Goal: Task Accomplishment & Management: Complete application form

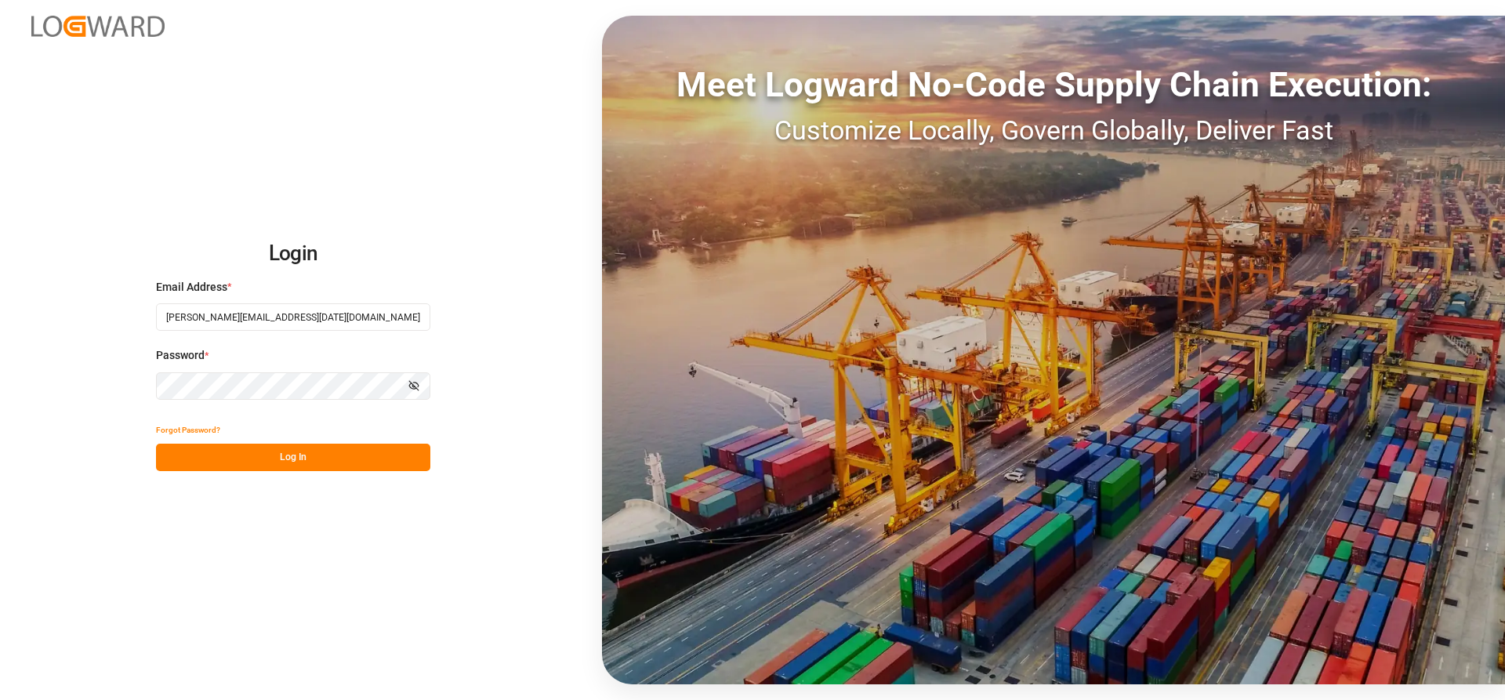
click at [209, 460] on button "Log In" at bounding box center [293, 457] width 274 height 27
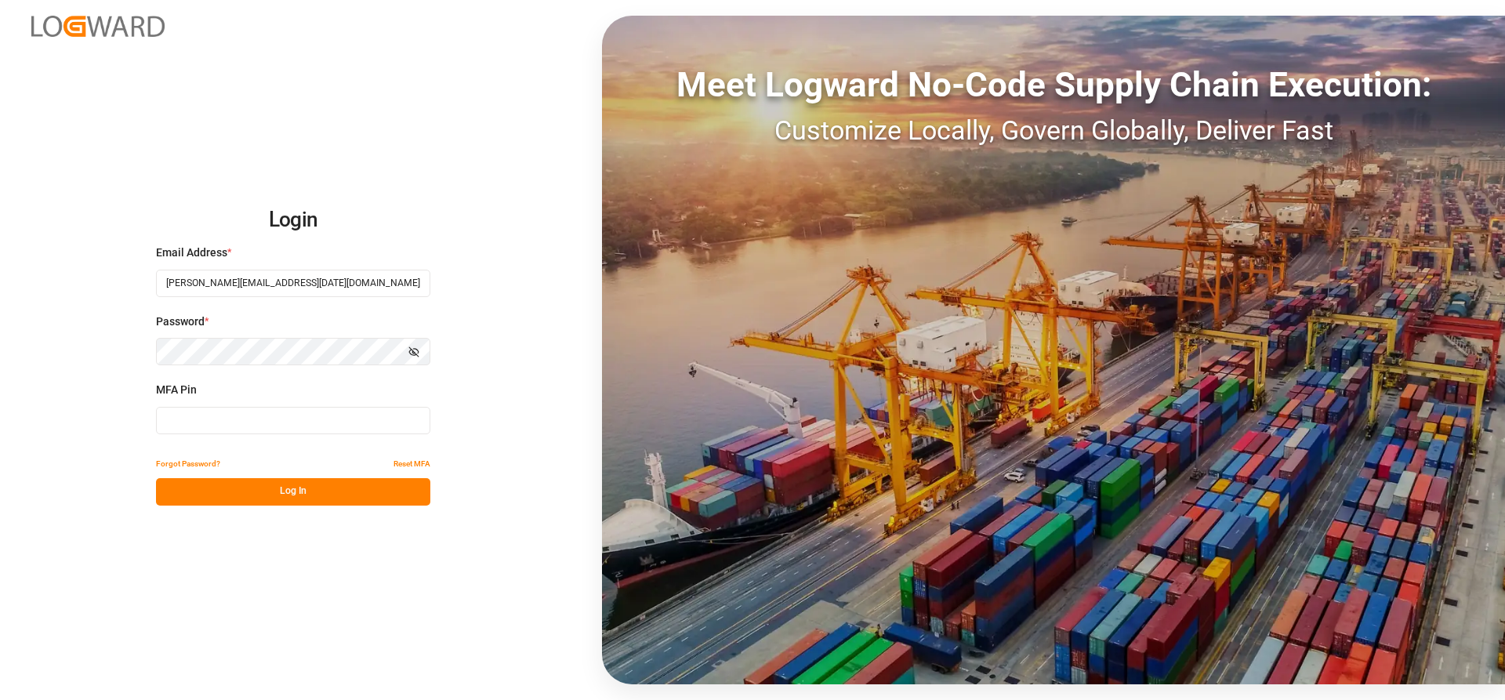
click at [209, 430] on input at bounding box center [293, 420] width 274 height 27
click at [183, 412] on input at bounding box center [293, 420] width 274 height 27
drag, startPoint x: 249, startPoint y: 416, endPoint x: 258, endPoint y: 416, distance: 8.6
click at [254, 416] on input at bounding box center [293, 420] width 274 height 27
type input "006927"
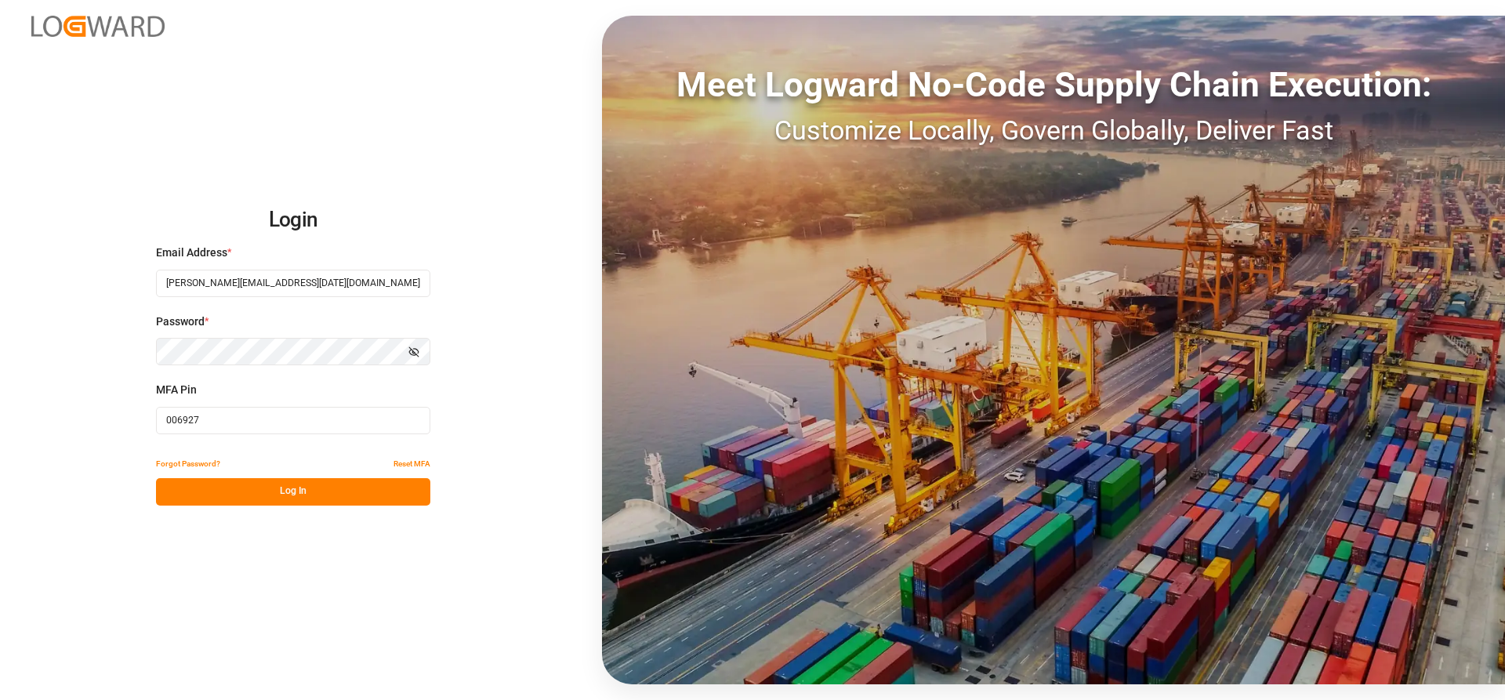
click at [310, 488] on button "Log In" at bounding box center [293, 491] width 274 height 27
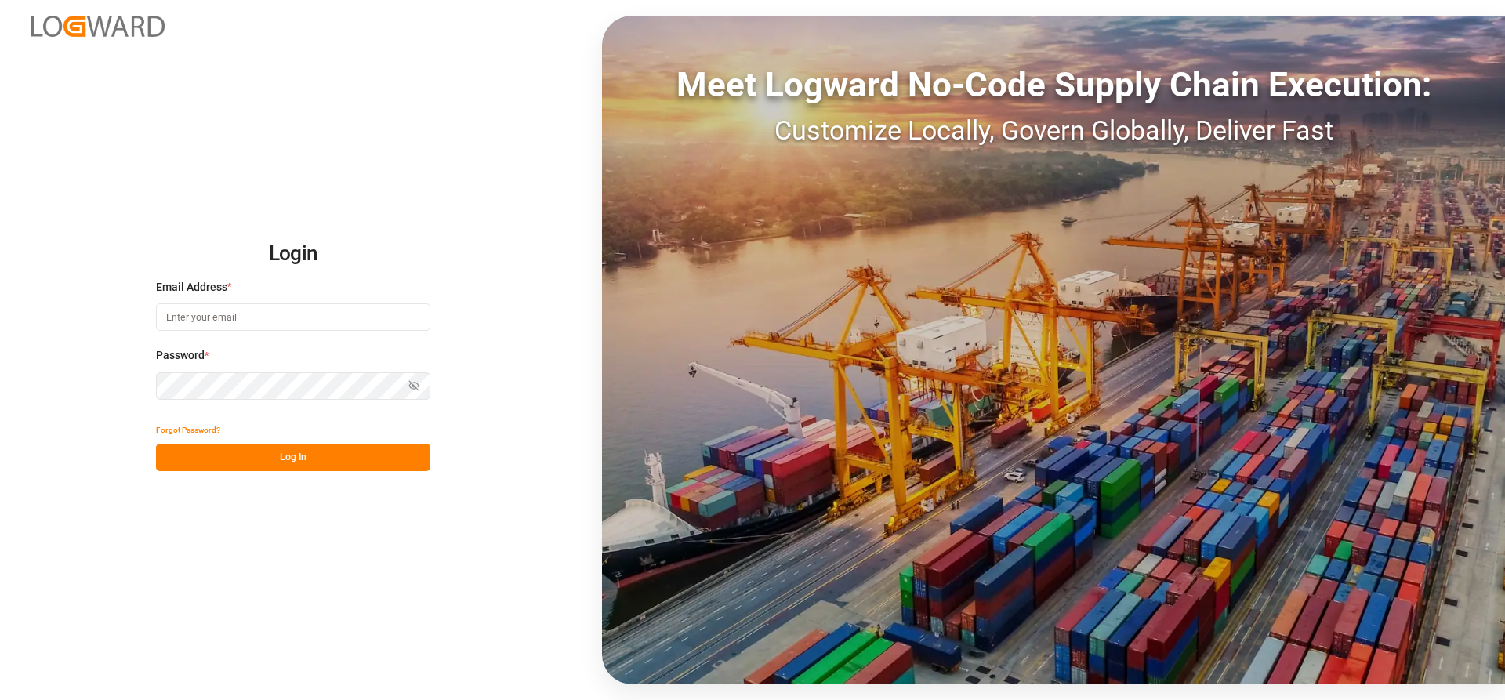
type input "[PERSON_NAME][EMAIL_ADDRESS][DATE][DOMAIN_NAME]"
click at [192, 457] on button "Log In" at bounding box center [293, 457] width 274 height 27
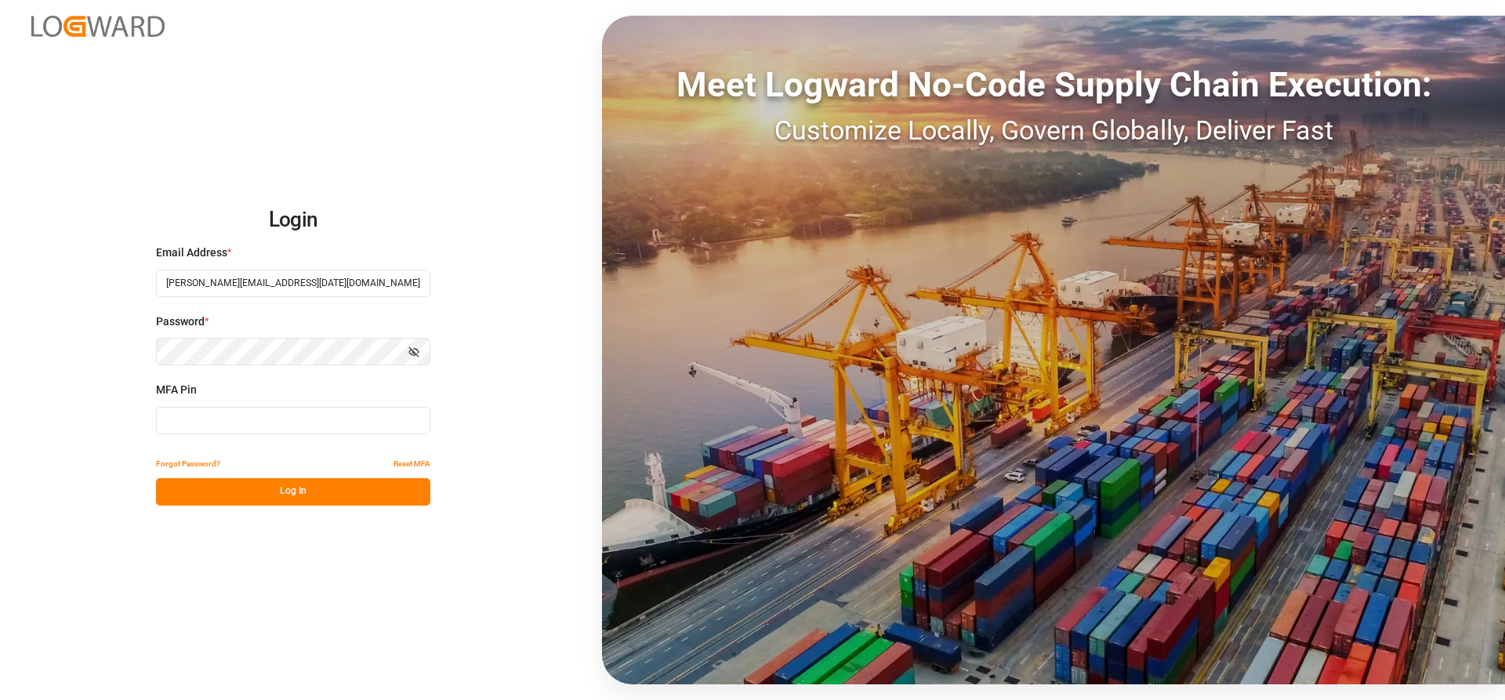
click at [258, 425] on input at bounding box center [293, 420] width 274 height 27
type input "006927"
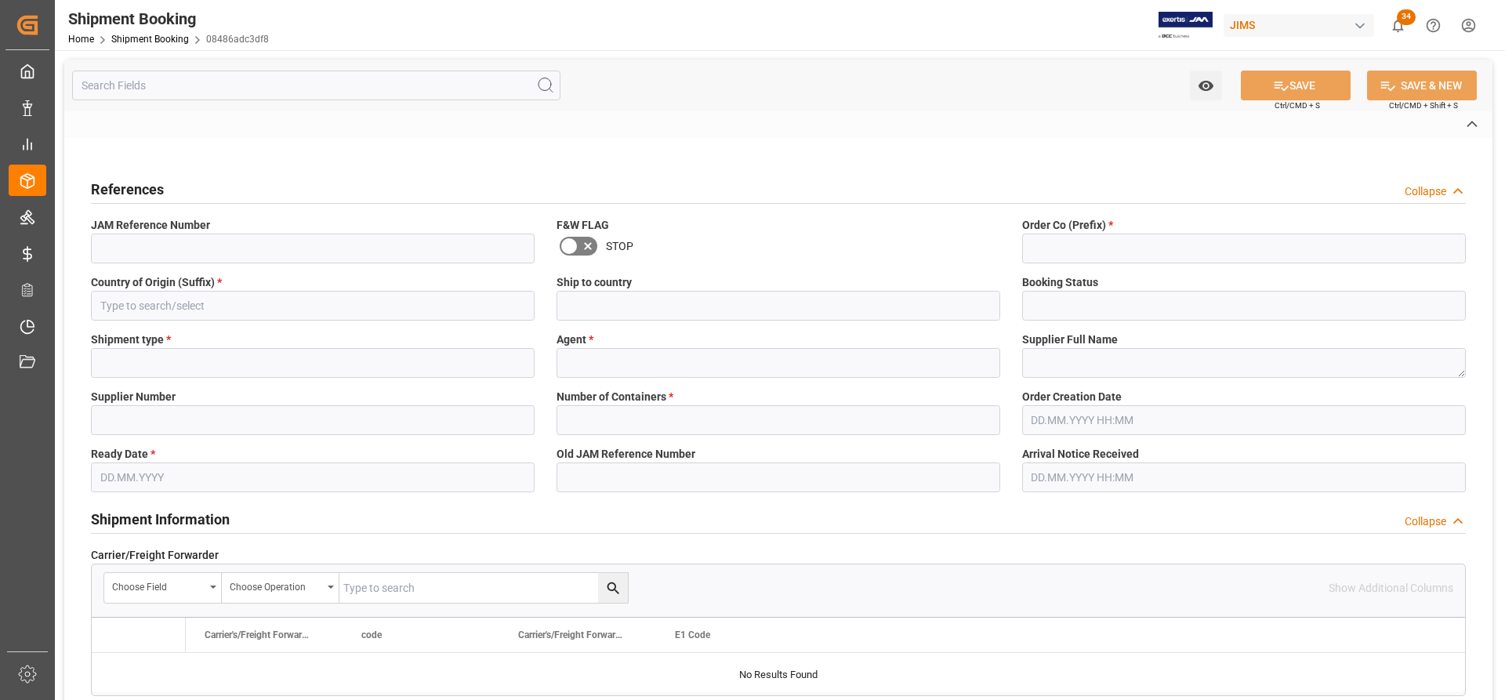
type input "77-10800-[GEOGRAPHIC_DATA]"
type input "77"
type input "US"
type input "[GEOGRAPHIC_DATA]"
type input "In-Transit"
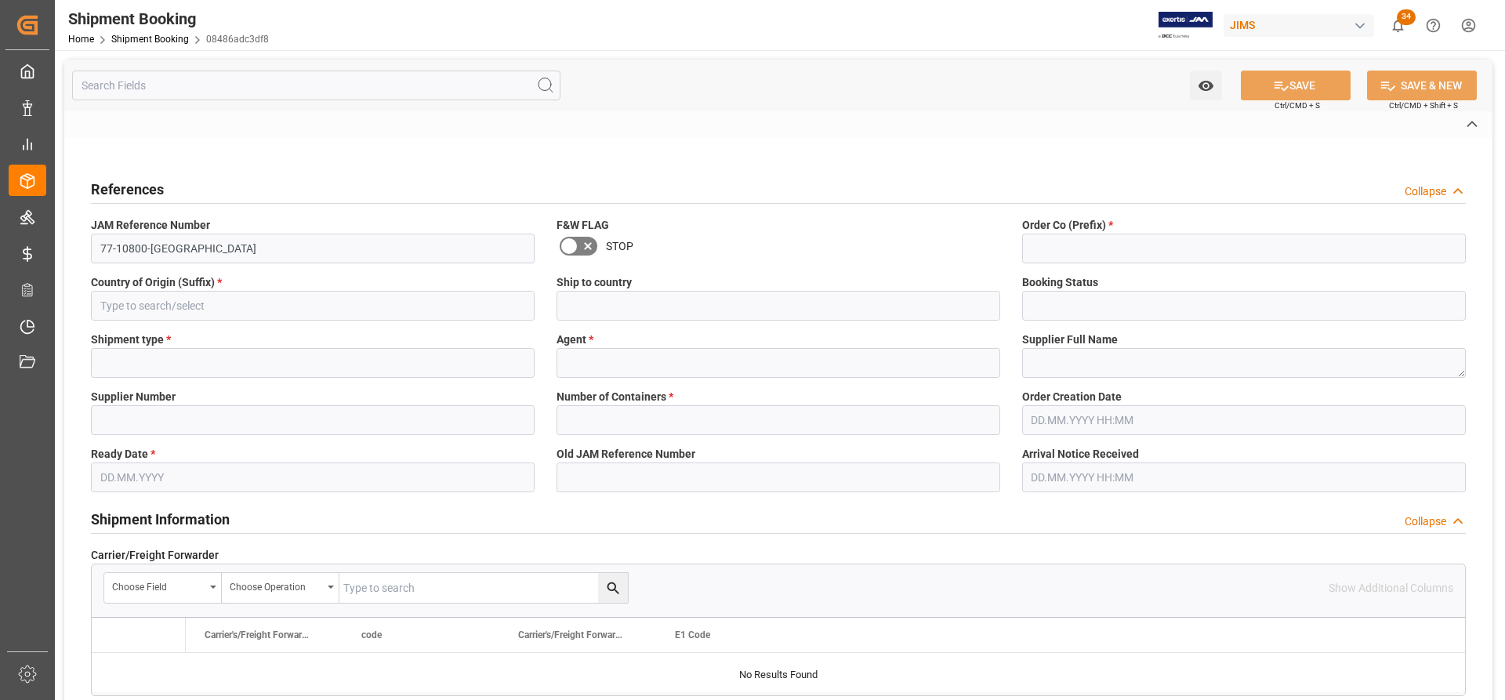
type input "LTL"
type input "[PERSON_NAME]"
type textarea "[PERSON_NAME] Luxury Audio Group"
type input "223347"
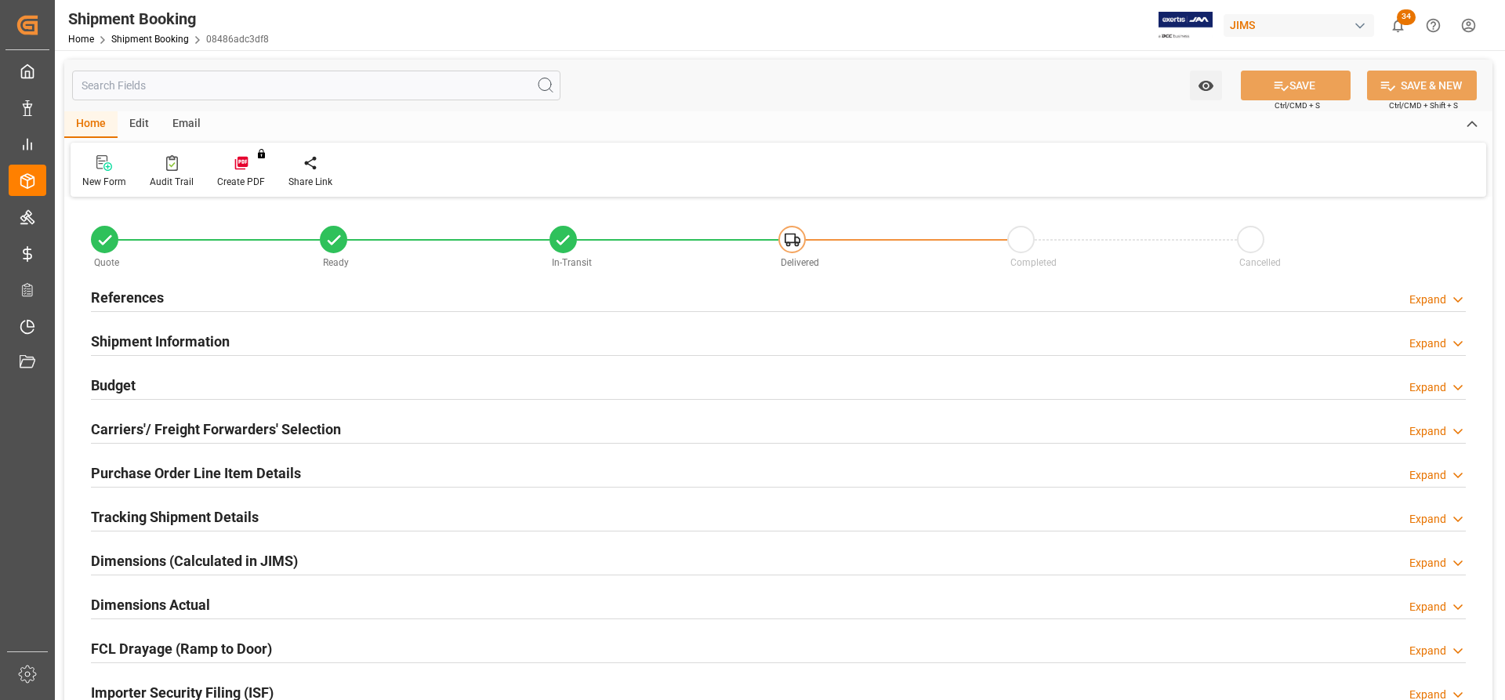
type input "0"
type input "[DATE] 00:00"
type input "[DATE]"
click at [107, 303] on h2 "References" at bounding box center [127, 297] width 73 height 21
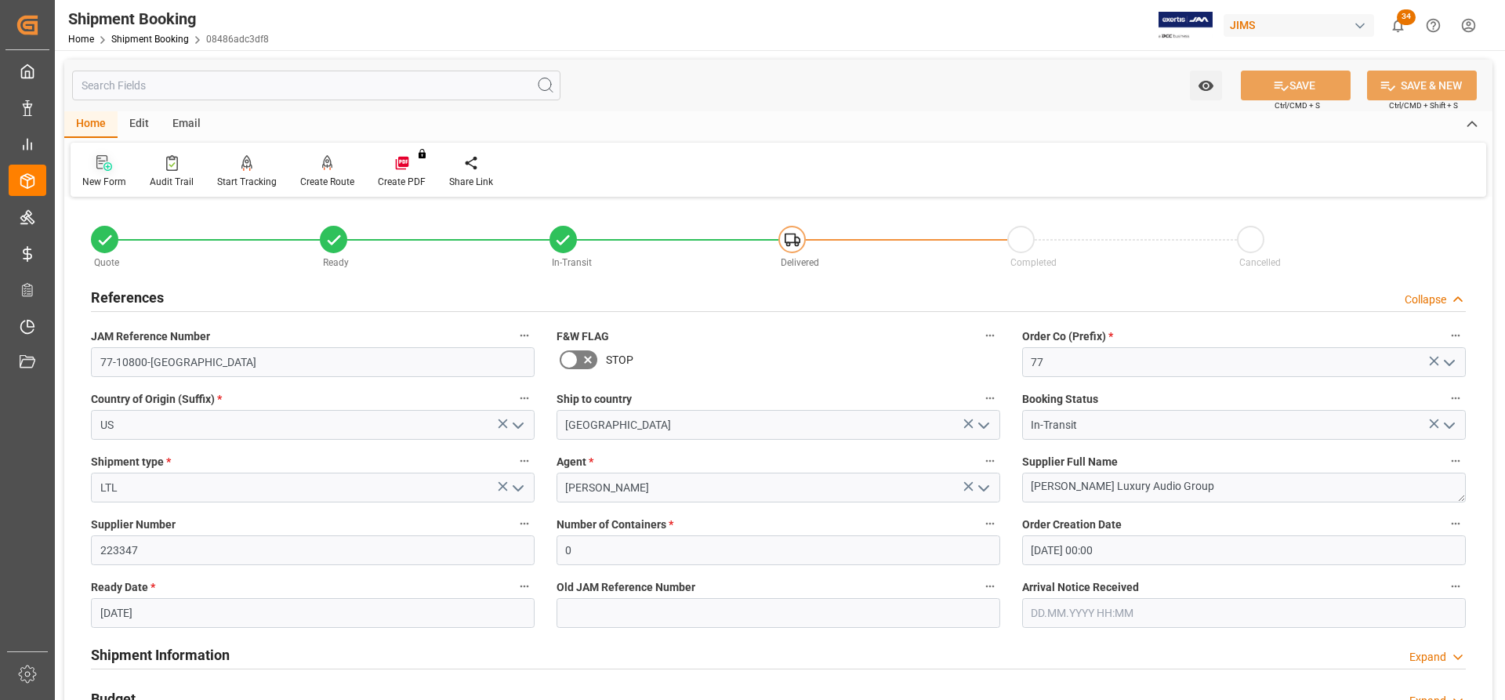
click at [101, 176] on div "New Form" at bounding box center [104, 182] width 44 height 14
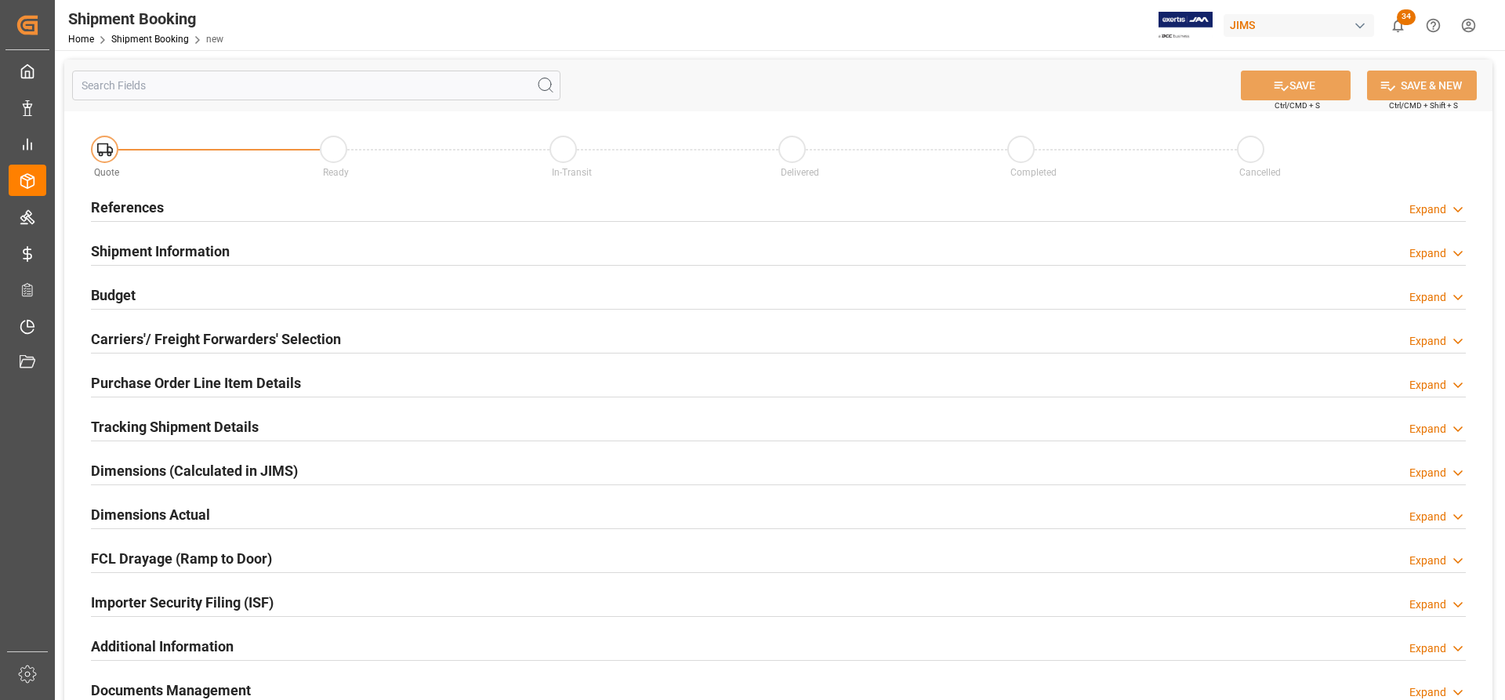
click at [134, 208] on h2 "References" at bounding box center [127, 207] width 73 height 21
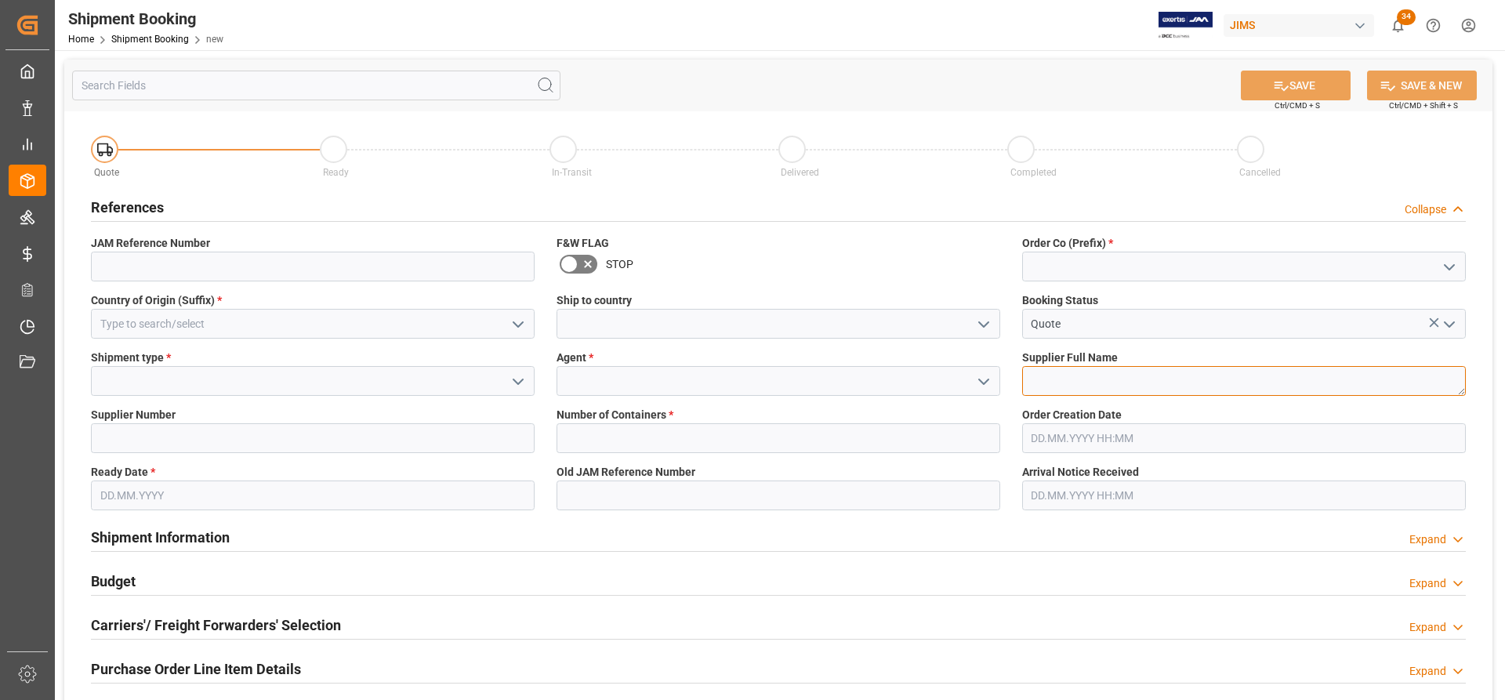
paste textarea "[PERSON_NAME] Luxury Audio Group"
type textarea "[PERSON_NAME] Luxury Audio Group"
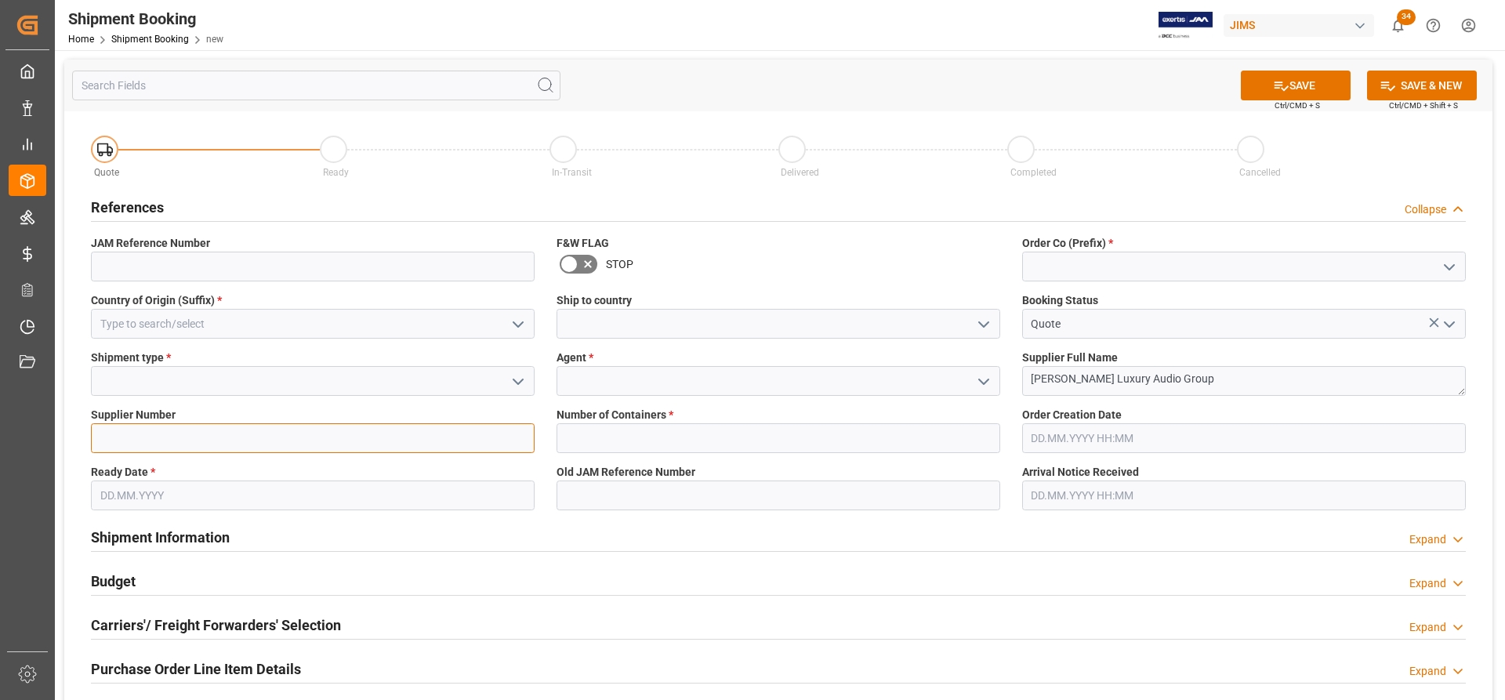
paste input "223347"
type input "223347"
click at [521, 376] on icon "open menu" at bounding box center [518, 381] width 19 height 19
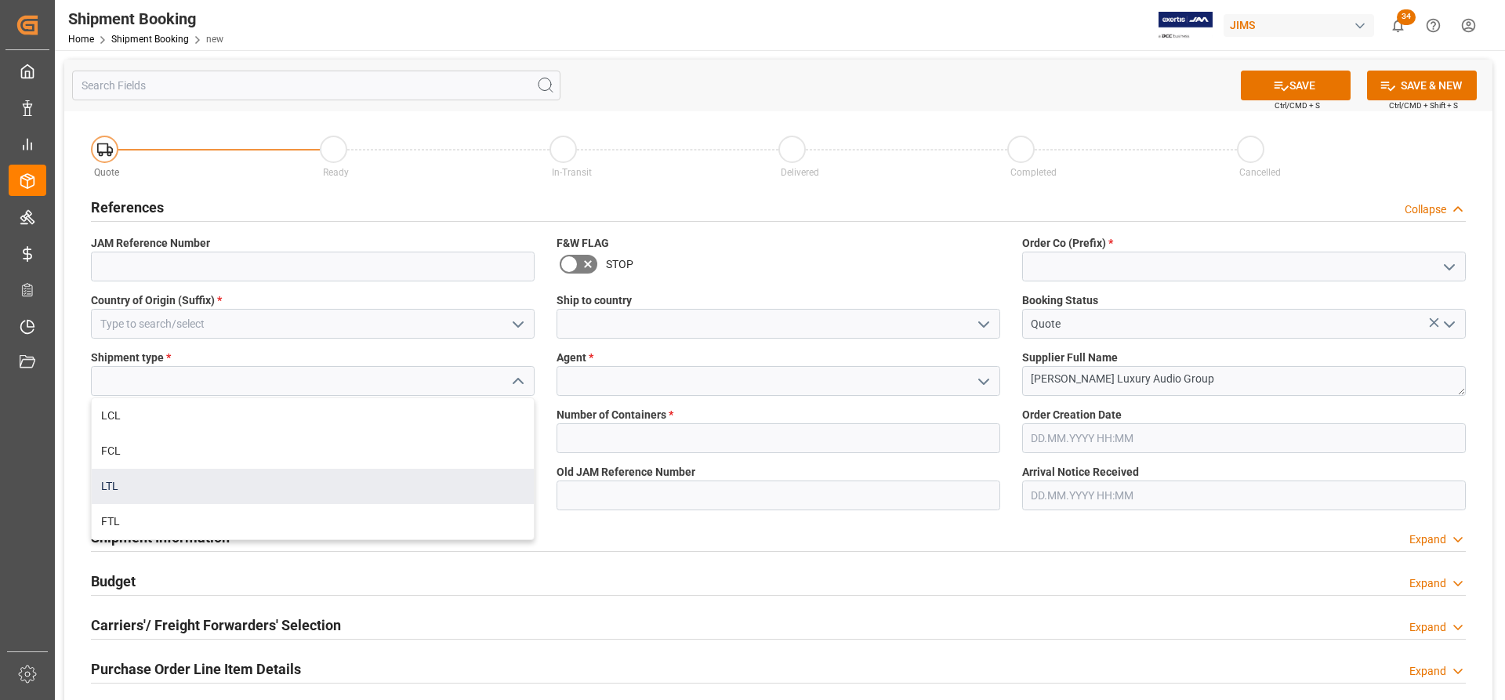
click at [123, 486] on div "LTL" at bounding box center [313, 486] width 442 height 35
type input "LTL"
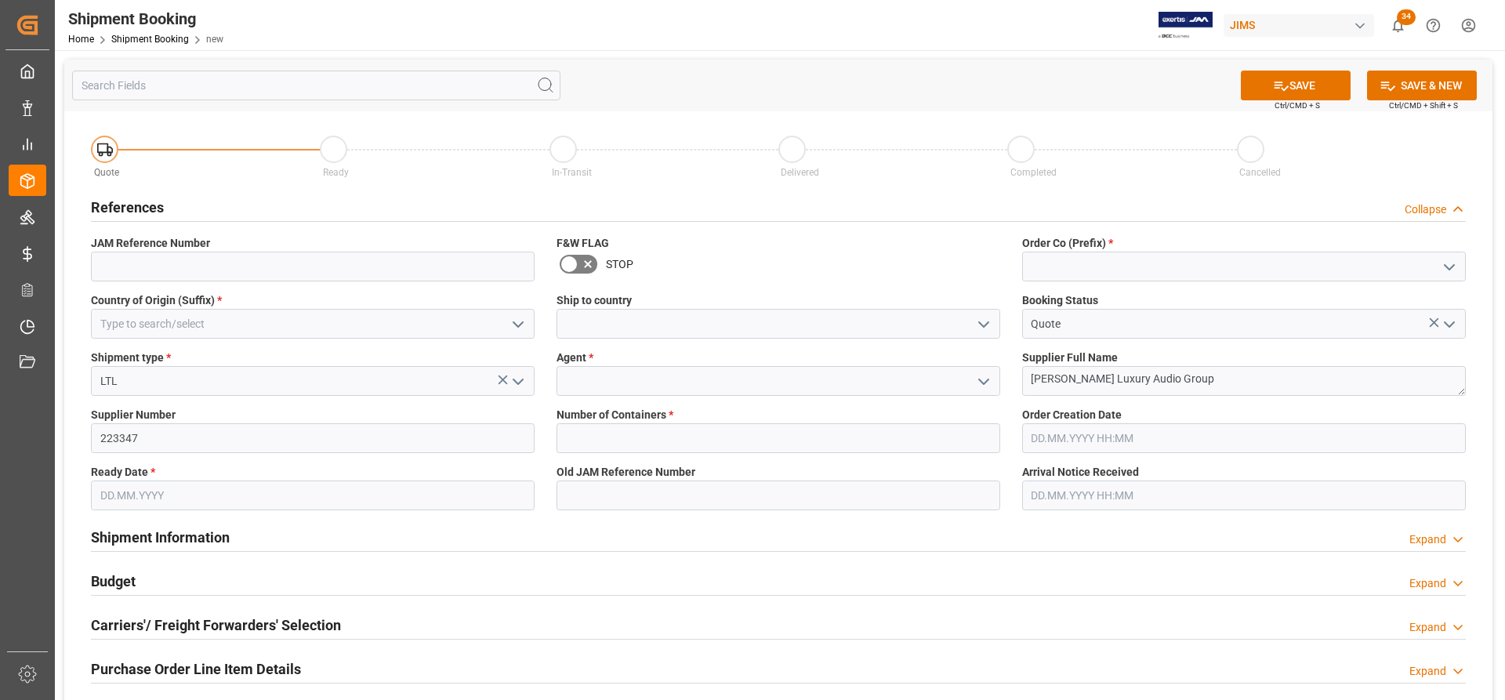
click at [987, 377] on icon "open menu" at bounding box center [984, 381] width 19 height 19
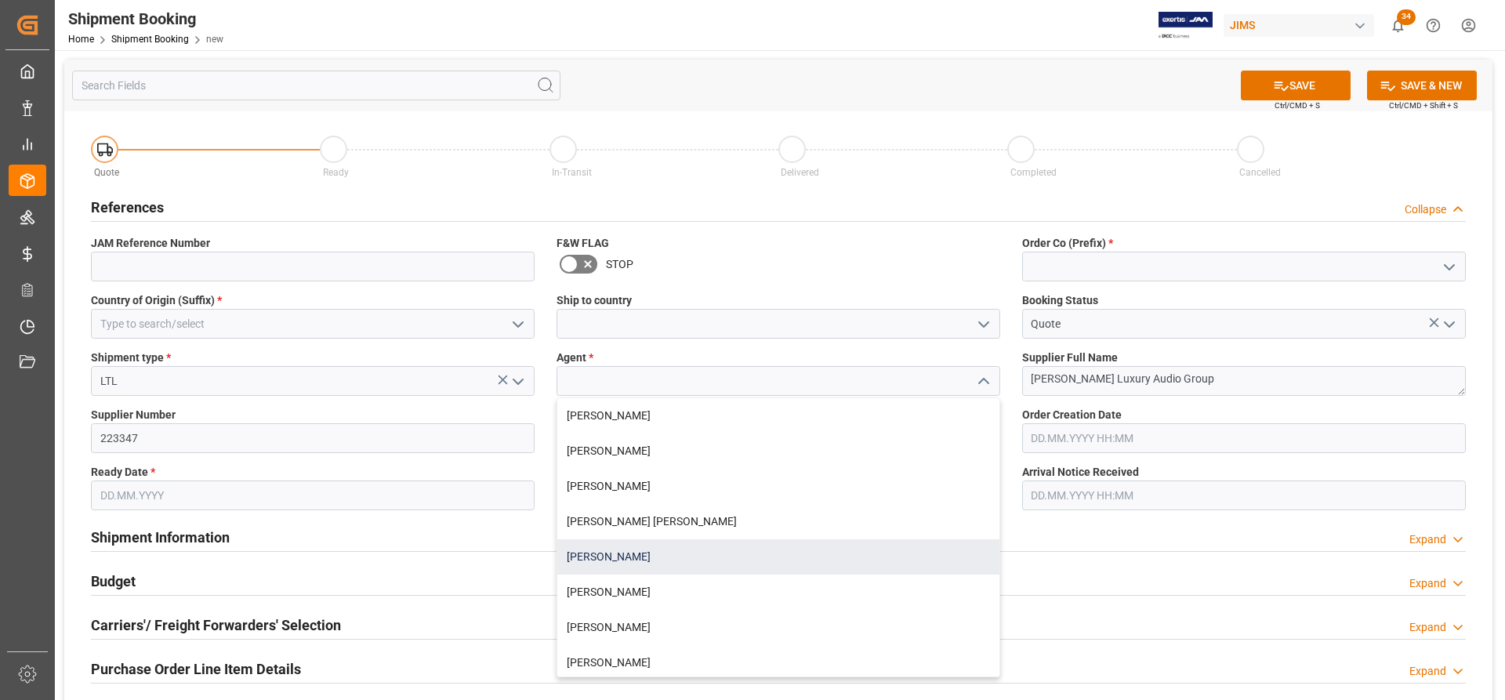
click at [640, 559] on div "[PERSON_NAME]" at bounding box center [778, 556] width 442 height 35
type input "[PERSON_NAME]"
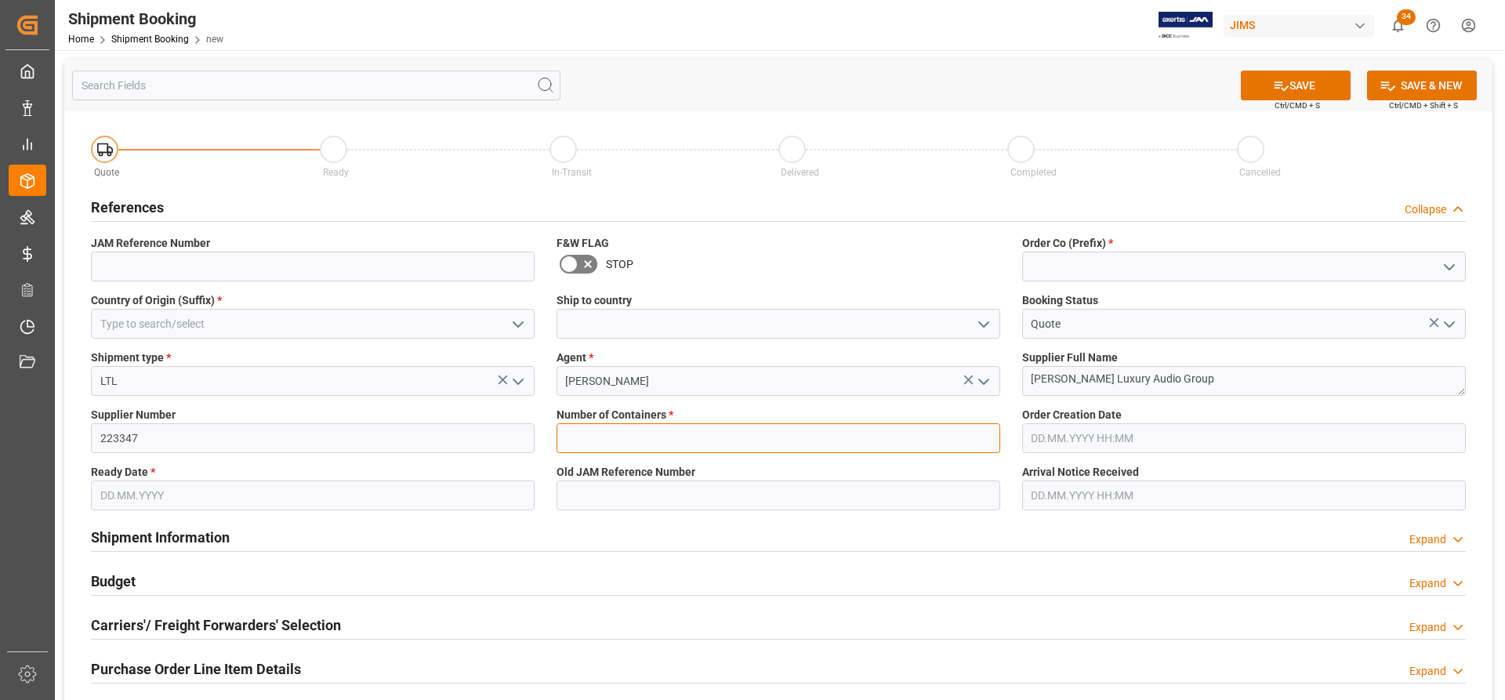
click at [596, 435] on input "text" at bounding box center [779, 438] width 444 height 30
type input "0"
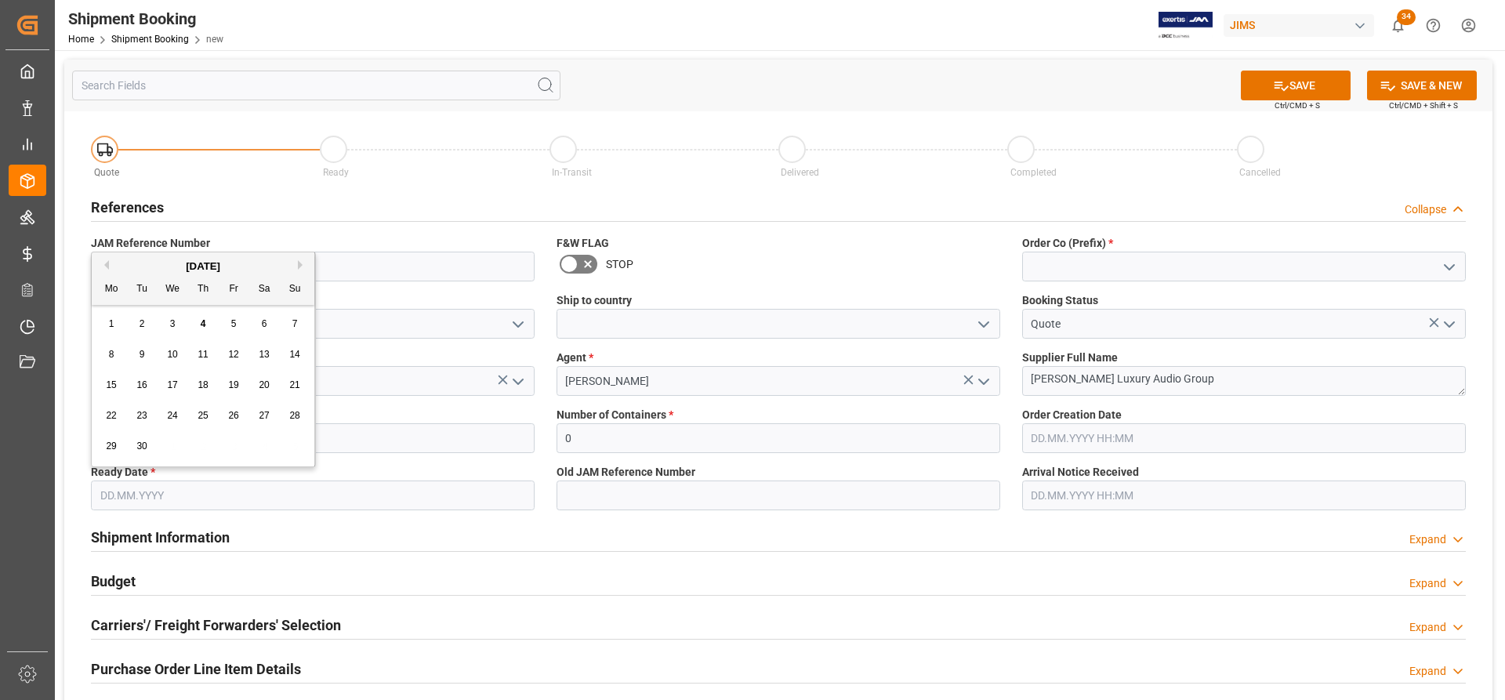
click at [197, 491] on input "text" at bounding box center [313, 496] width 444 height 30
click at [204, 323] on span "4" at bounding box center [203, 323] width 5 height 11
type input "[DATE]"
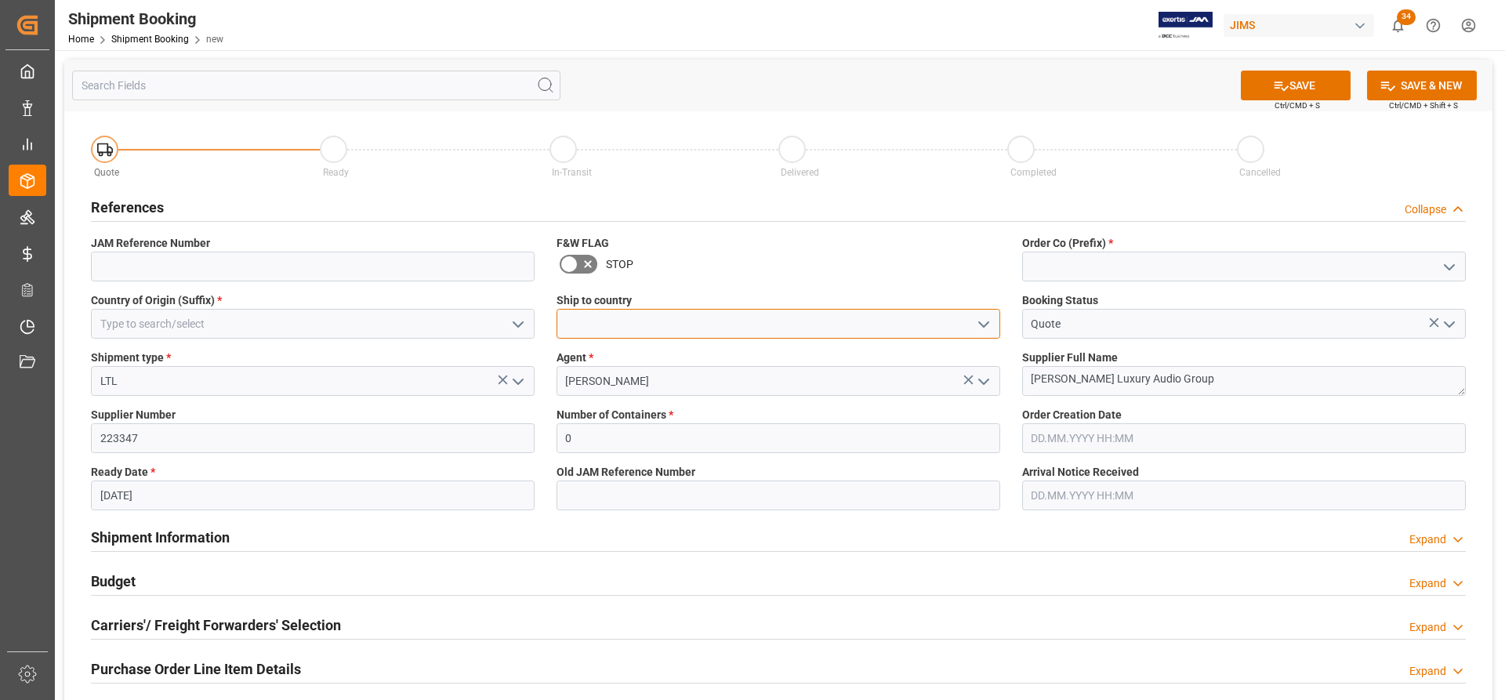
click at [602, 325] on input at bounding box center [779, 324] width 444 height 30
click at [984, 325] on icon "open menu" at bounding box center [984, 324] width 19 height 19
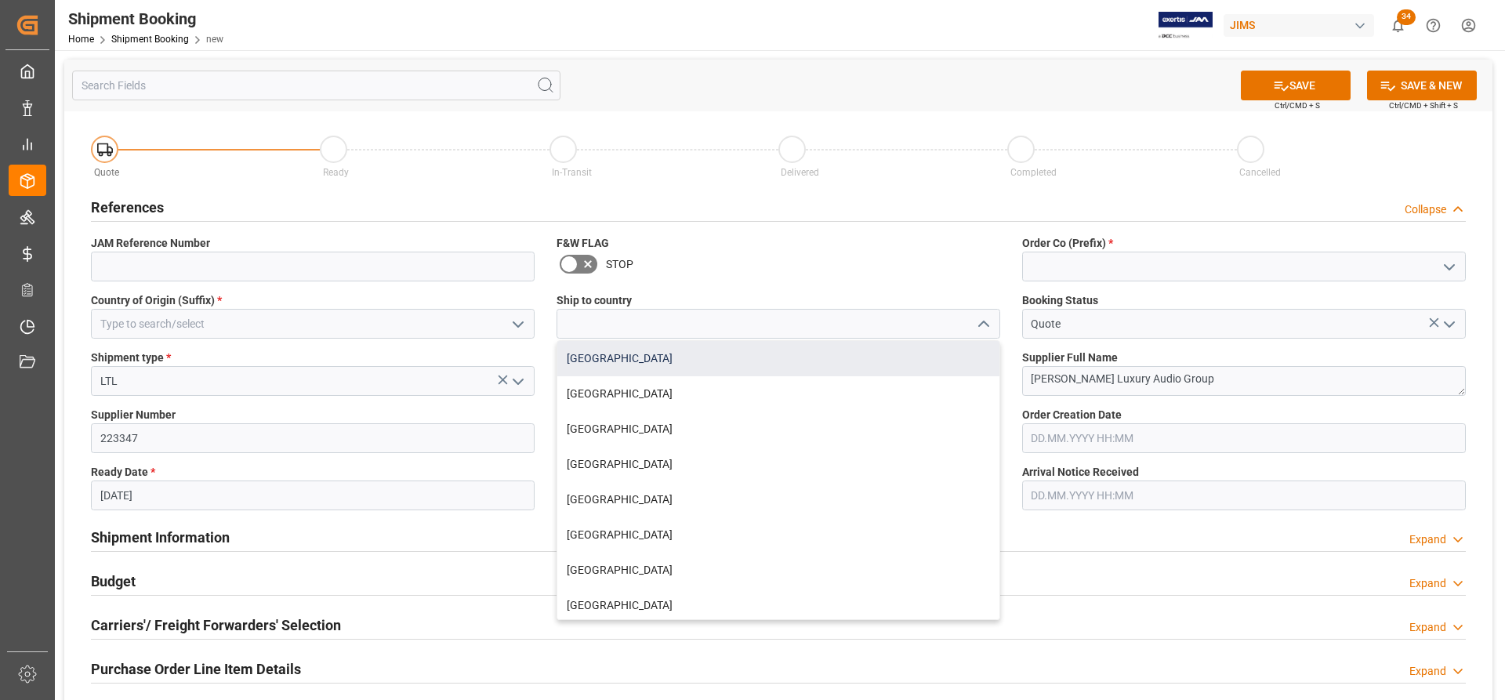
click at [583, 361] on div "[GEOGRAPHIC_DATA]" at bounding box center [778, 358] width 442 height 35
type input "[GEOGRAPHIC_DATA]"
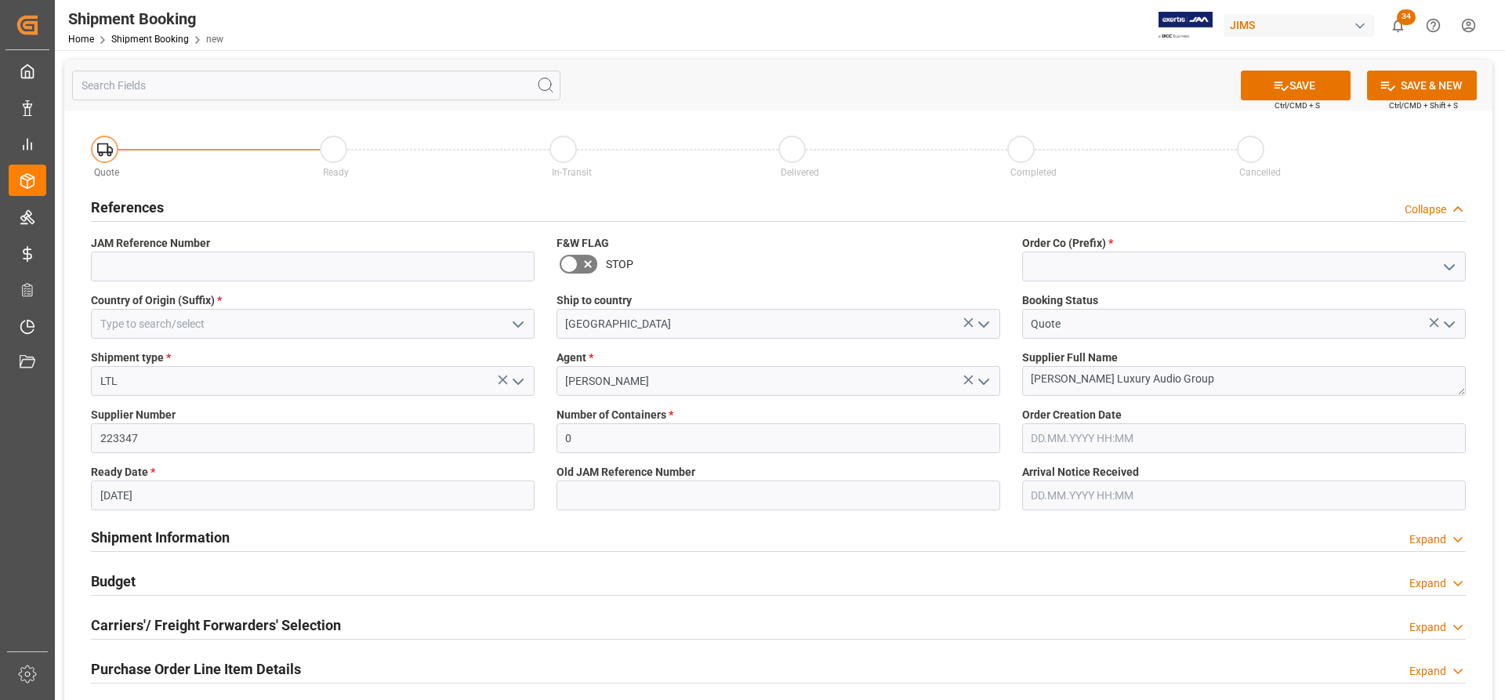
click at [516, 318] on icon "open menu" at bounding box center [518, 324] width 19 height 19
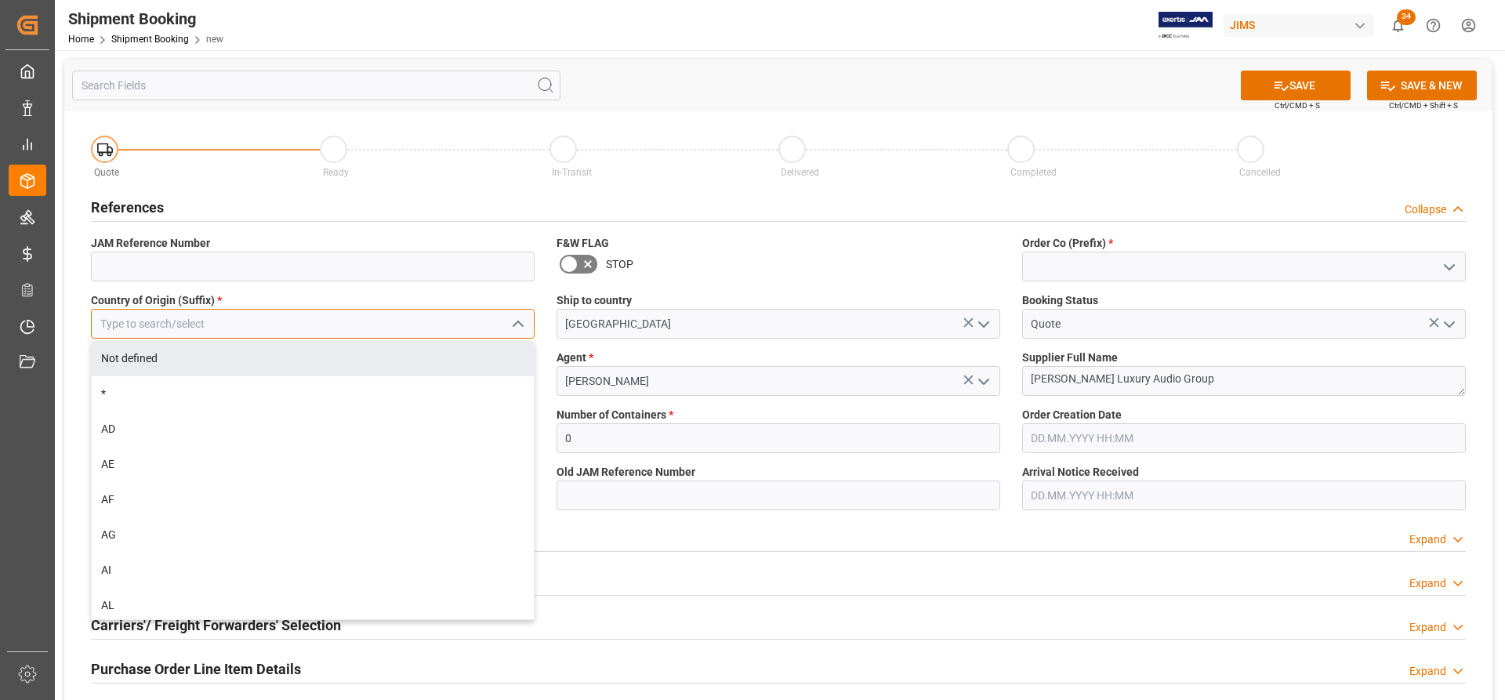
click at [194, 322] on input at bounding box center [313, 324] width 444 height 30
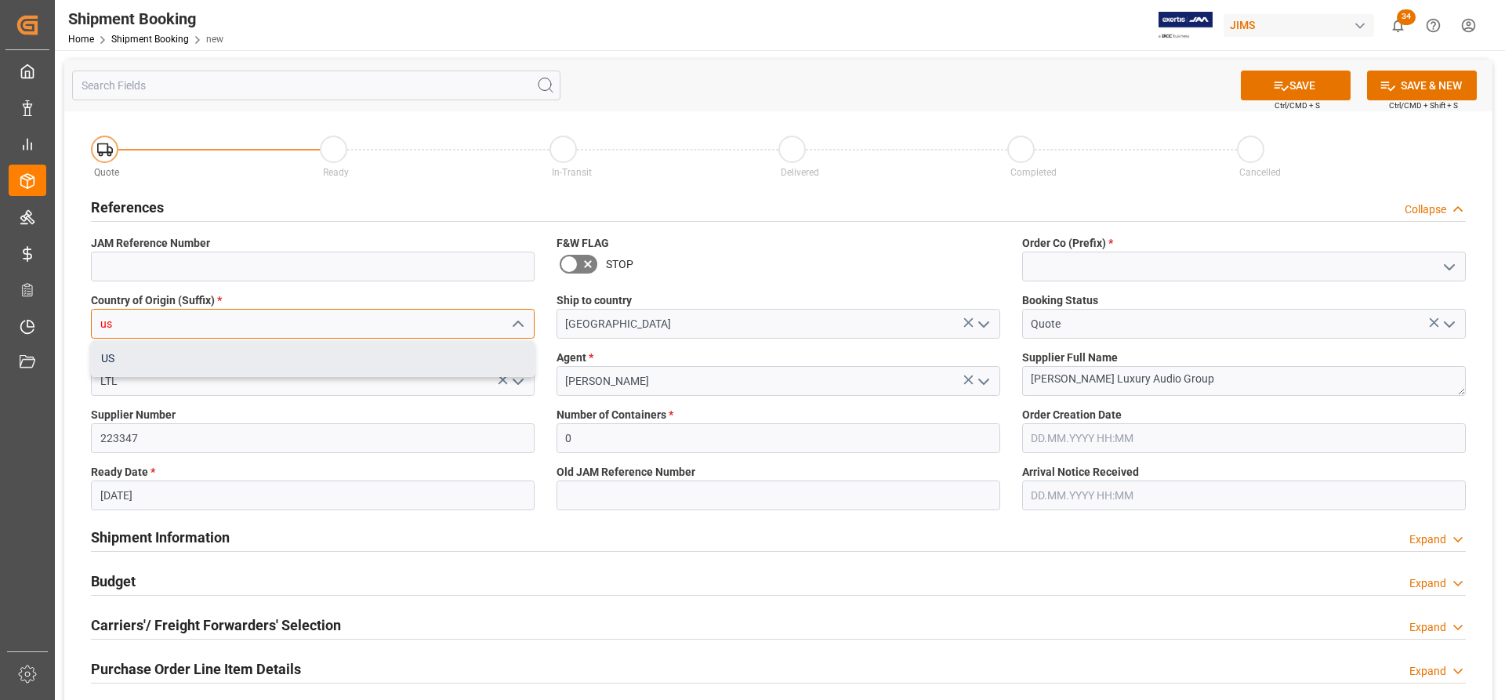
click at [167, 352] on div "US" at bounding box center [313, 358] width 442 height 35
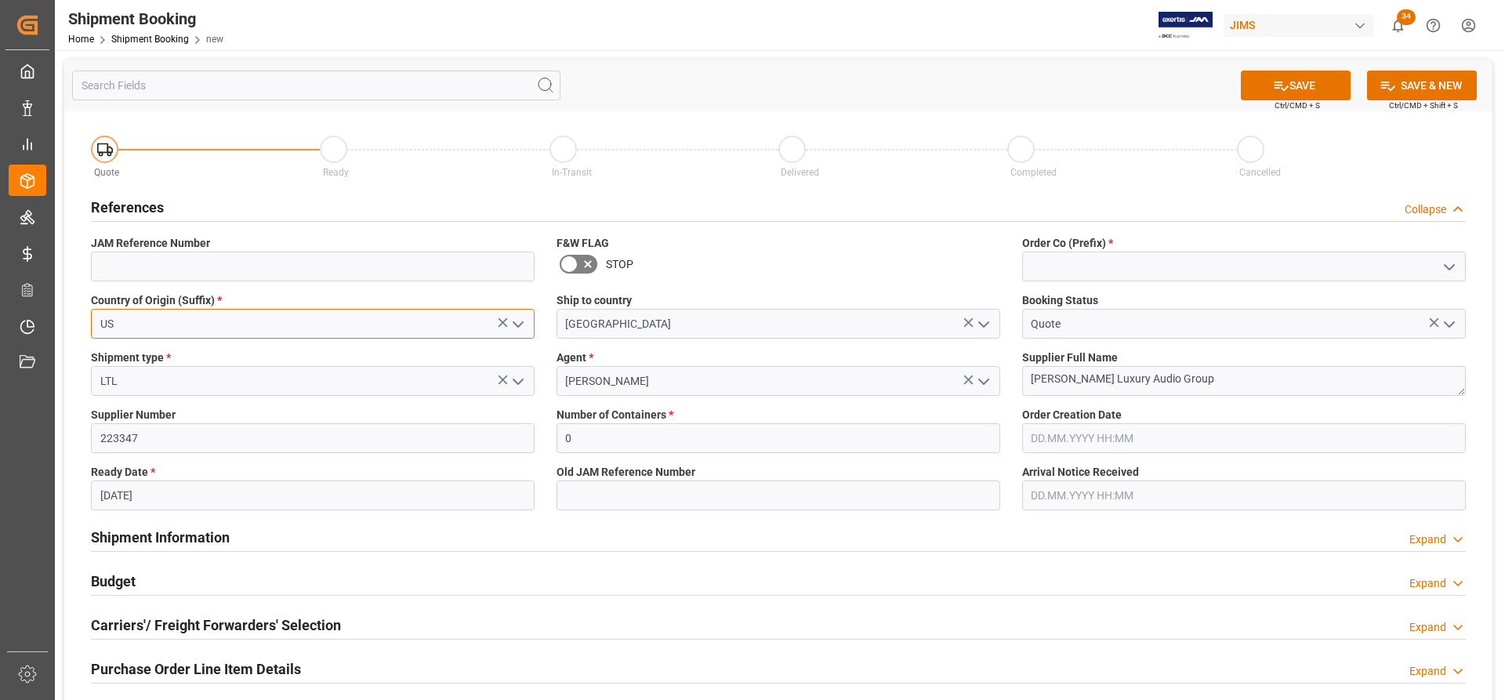
type input "US"
click at [1457, 265] on icon "open menu" at bounding box center [1449, 267] width 19 height 19
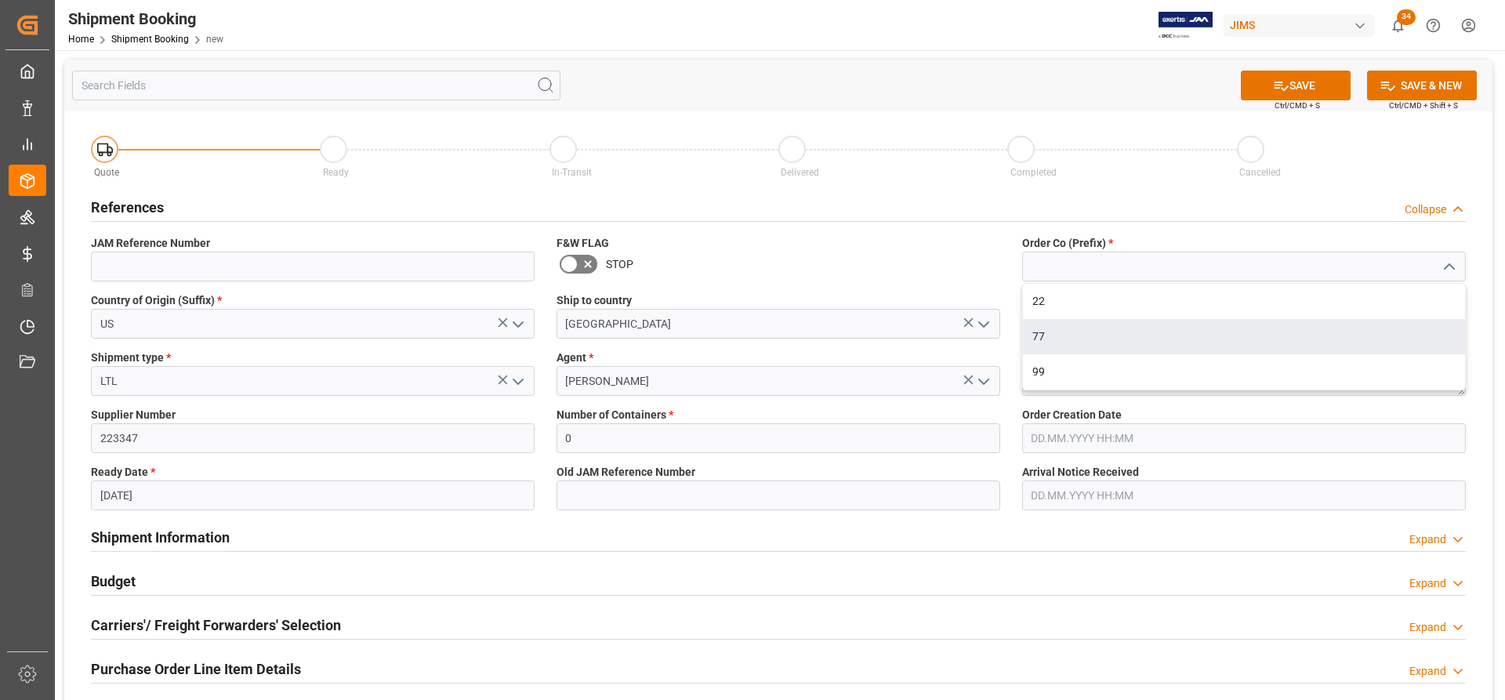
click at [1049, 330] on div "77" at bounding box center [1244, 336] width 442 height 35
type input "77"
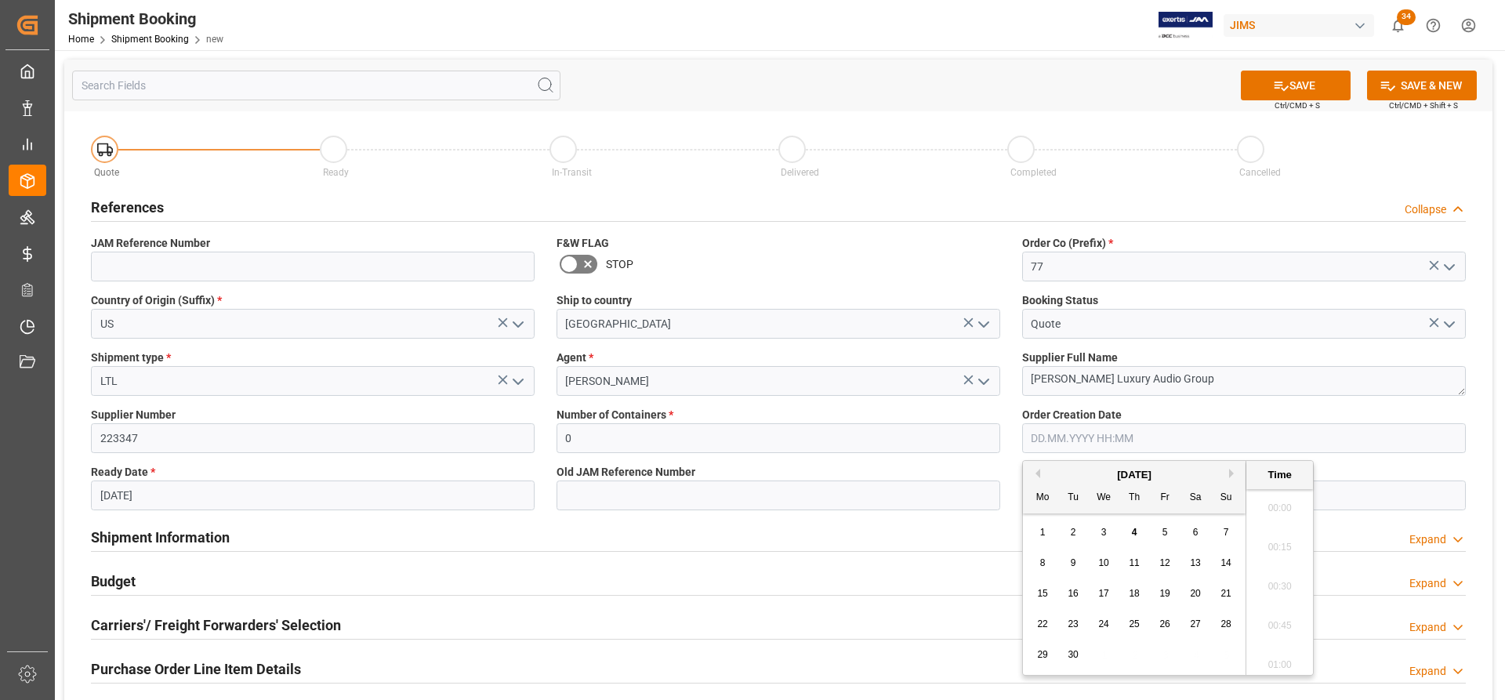
click at [1076, 434] on input "text" at bounding box center [1244, 438] width 444 height 30
click at [1136, 534] on span "4" at bounding box center [1134, 532] width 5 height 11
type input "[DATE] 00:00"
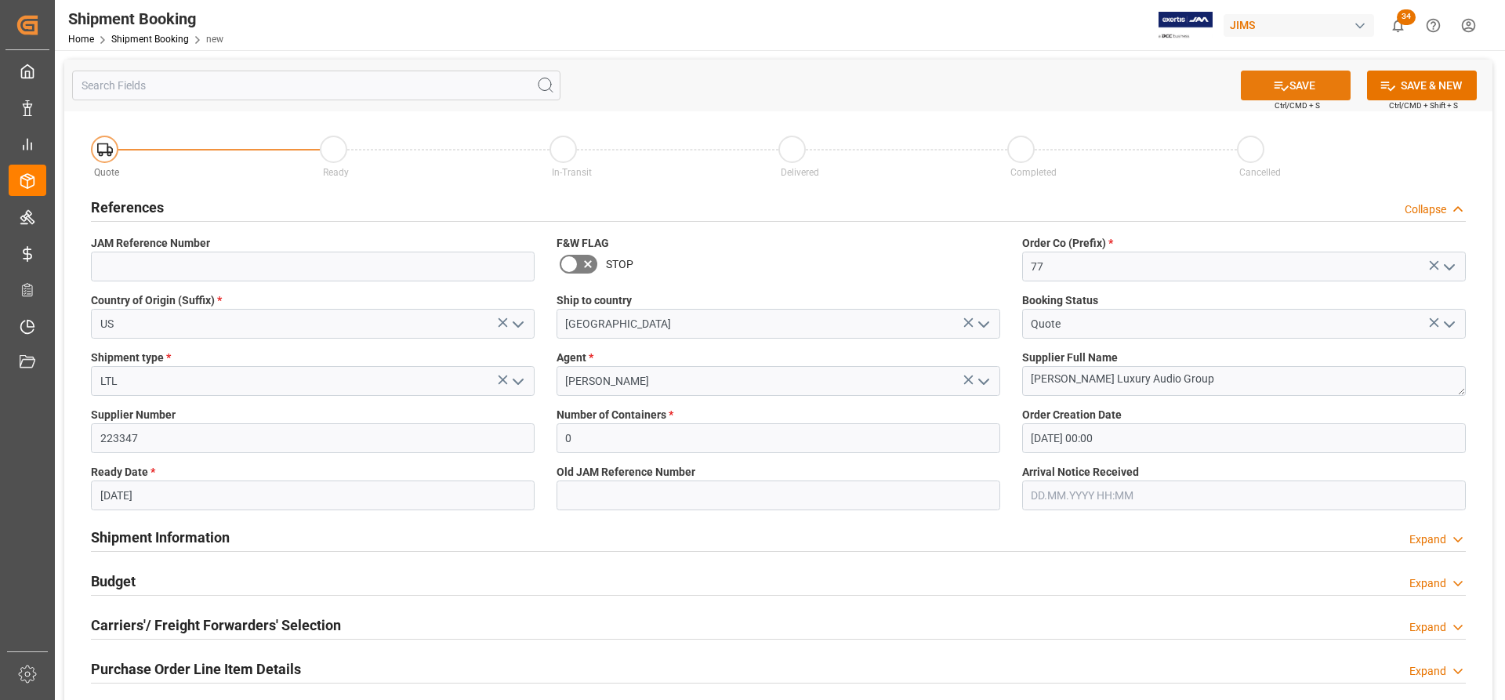
click at [1316, 83] on button "SAVE" at bounding box center [1296, 86] width 110 height 30
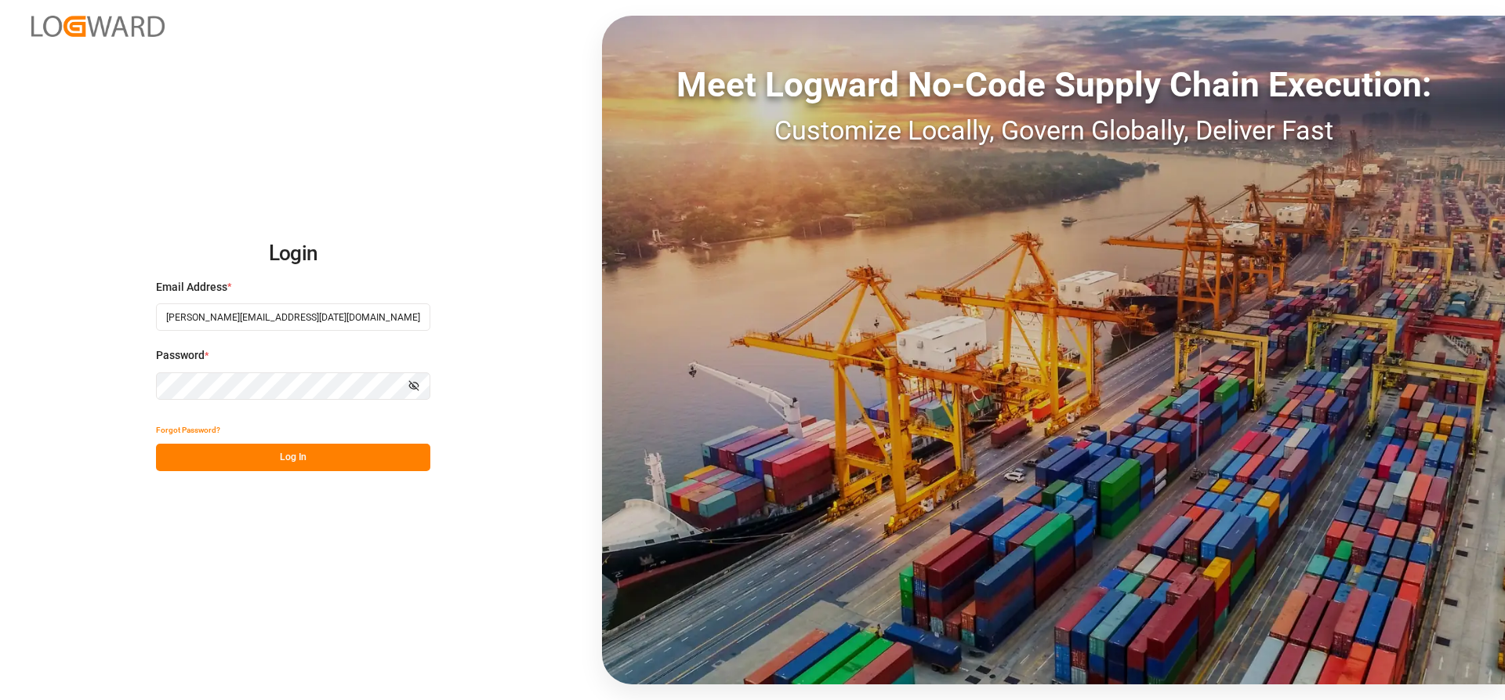
click at [235, 465] on button "Log In" at bounding box center [293, 457] width 274 height 27
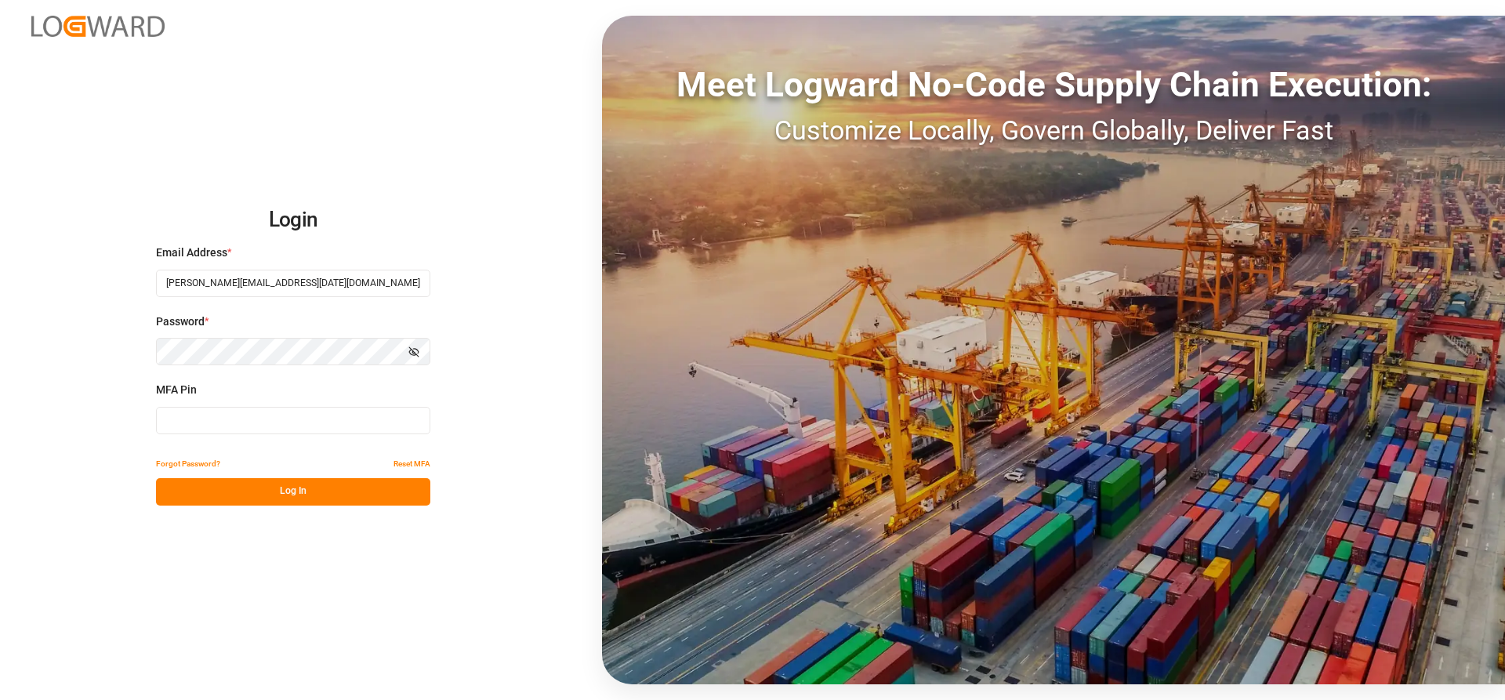
click at [212, 420] on input at bounding box center [293, 420] width 274 height 27
click at [188, 418] on input at bounding box center [293, 420] width 274 height 27
type input "320679"
click at [279, 495] on button "Log In" at bounding box center [293, 491] width 274 height 27
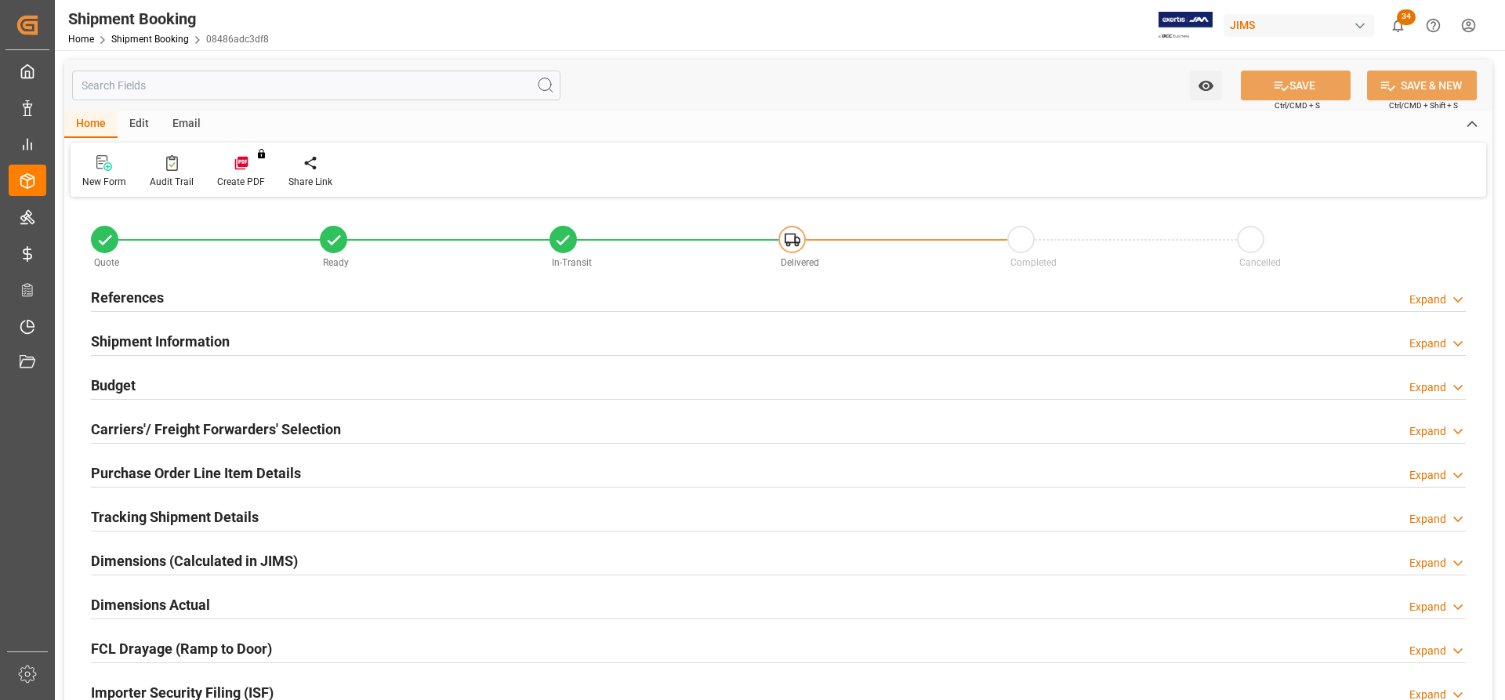
type input "0"
type input "[DATE] 00:00"
type input "[DATE]"
click at [118, 295] on h2 "References" at bounding box center [127, 297] width 73 height 21
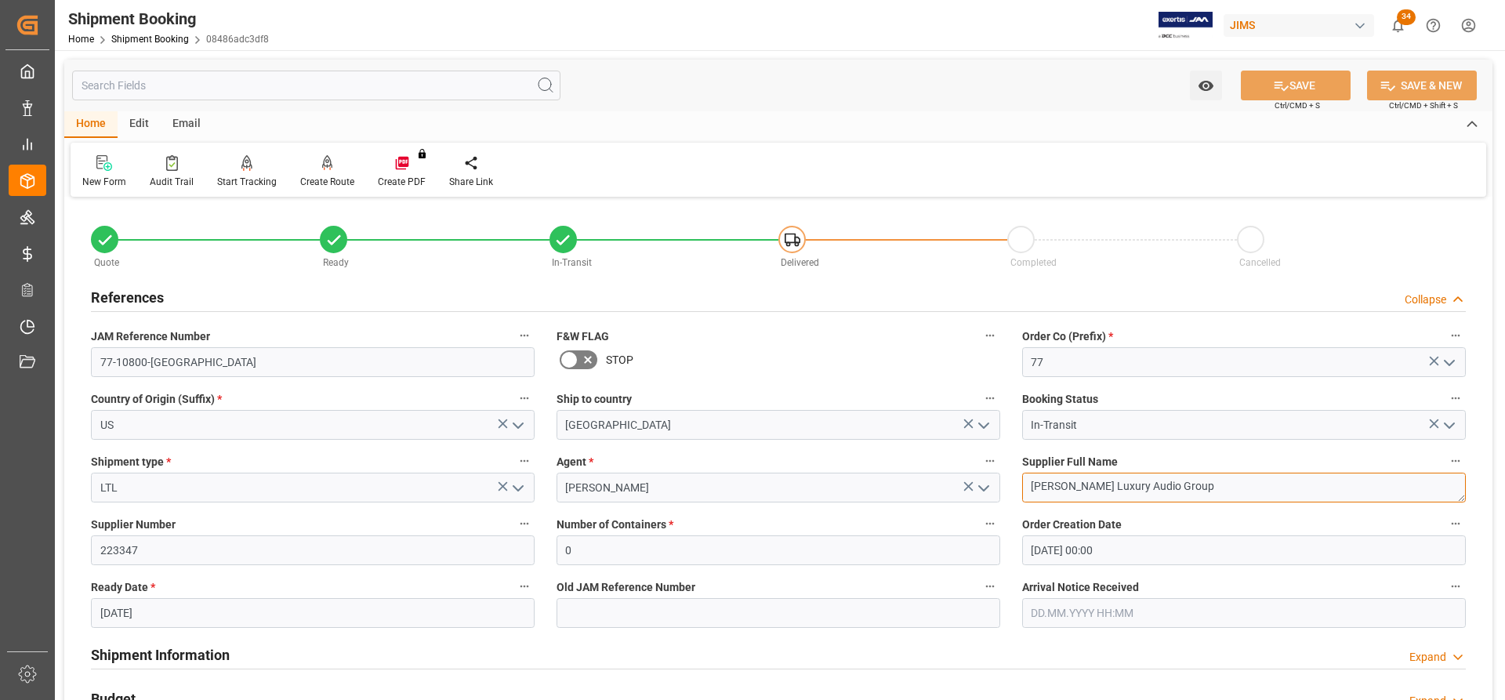
click at [1179, 491] on textarea "[PERSON_NAME] Luxury Audio Group" at bounding box center [1244, 488] width 444 height 30
drag, startPoint x: 1182, startPoint y: 489, endPoint x: 1030, endPoint y: 485, distance: 152.2
click at [1030, 485] on textarea "[PERSON_NAME] Luxury Audio Group" at bounding box center [1244, 488] width 444 height 30
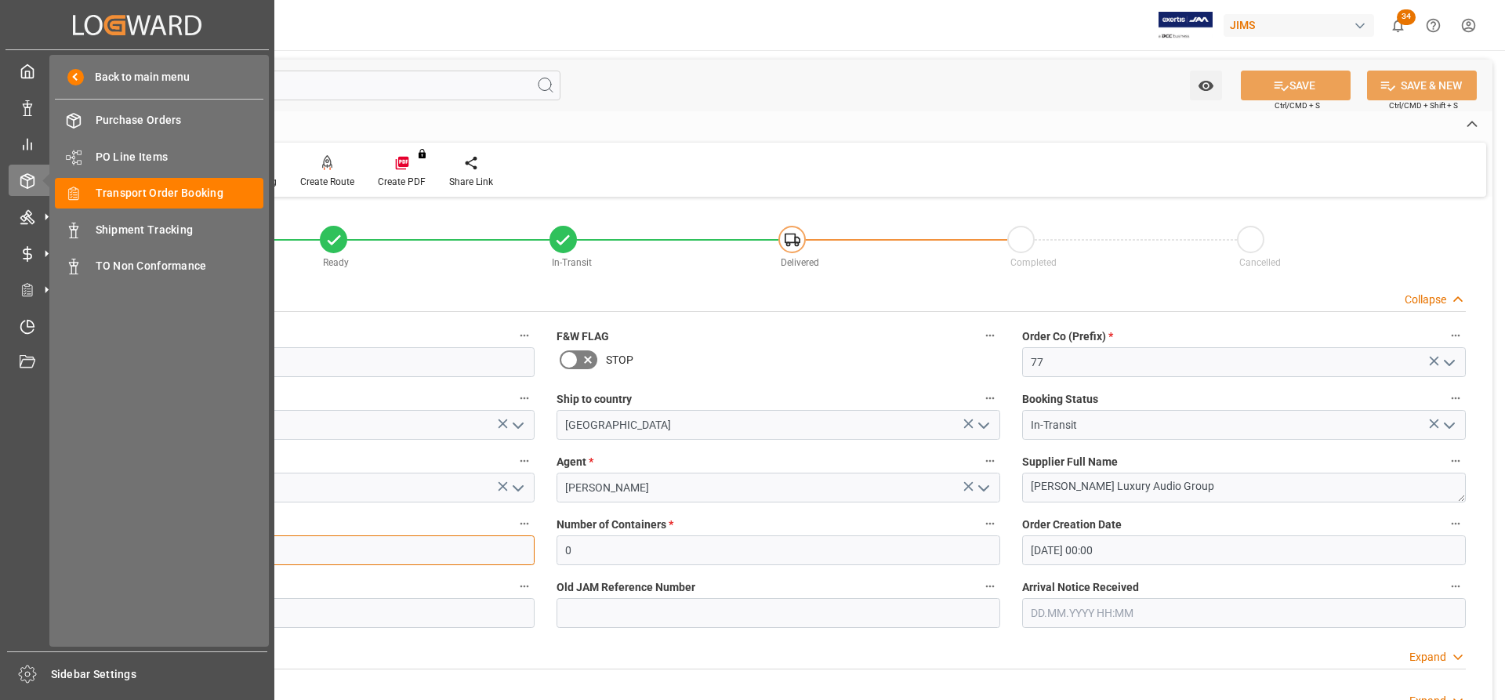
drag, startPoint x: 141, startPoint y: 553, endPoint x: 151, endPoint y: 562, distance: 13.3
click at [53, 541] on div "Created by potrace 1.15, written by Peter Selinger 2001-2017 Created by potrace…" at bounding box center [752, 350] width 1505 height 700
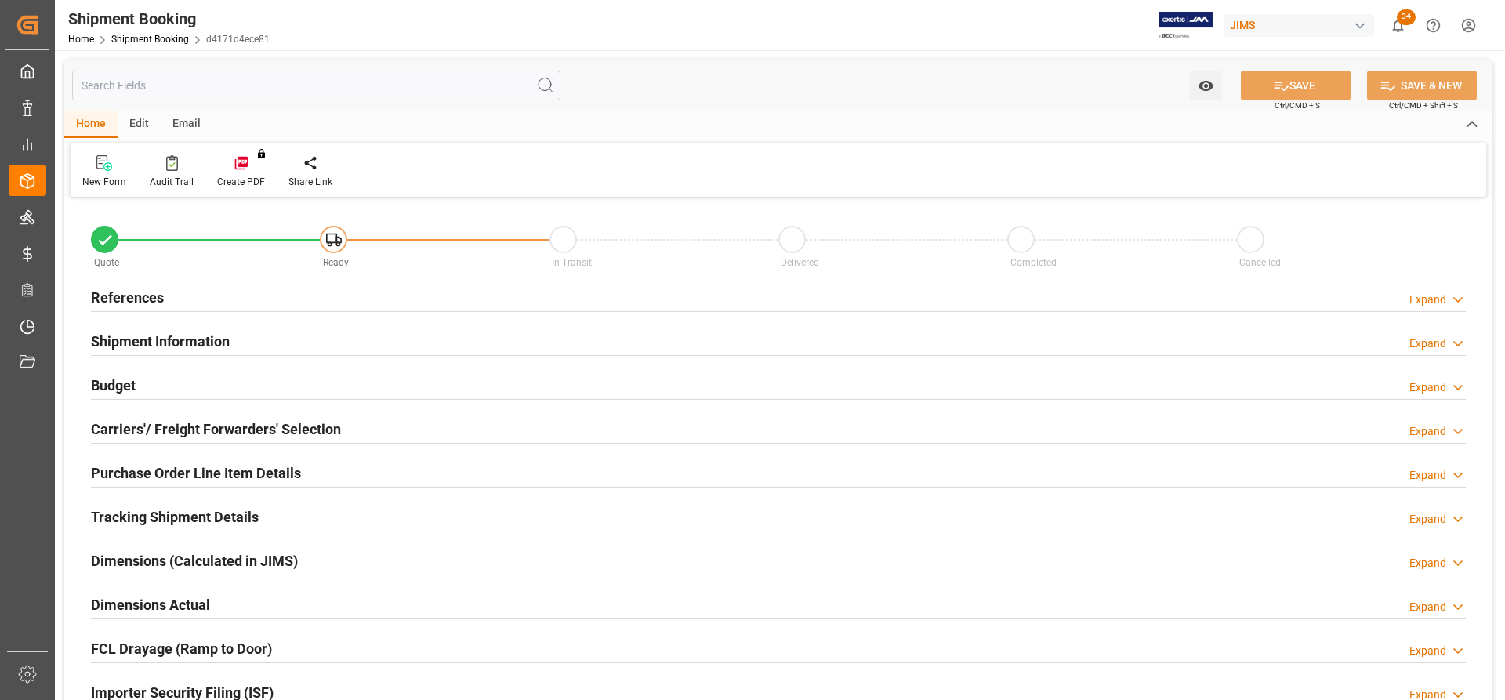
type input "0"
type input "[DATE] 00:00"
type input "[DATE]"
click at [132, 295] on h2 "References" at bounding box center [127, 297] width 73 height 21
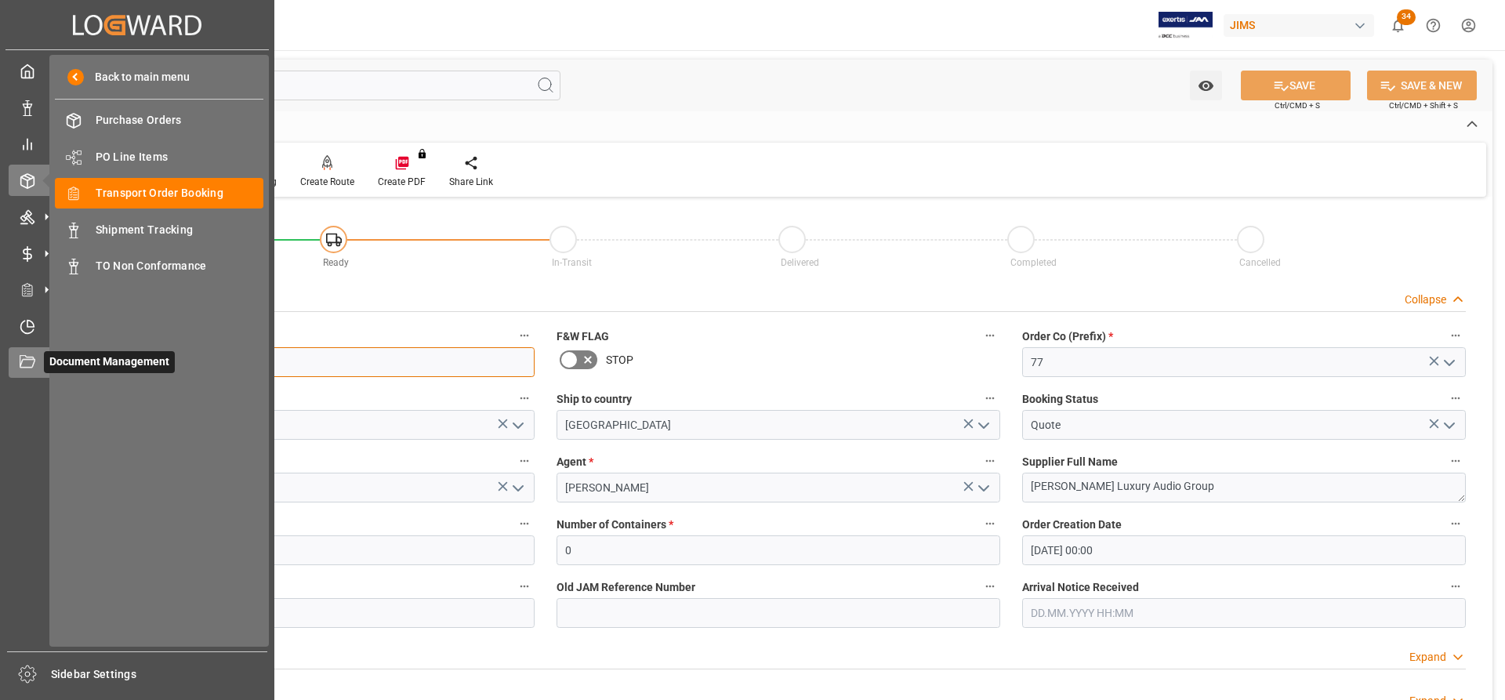
drag, startPoint x: 169, startPoint y: 357, endPoint x: 43, endPoint y: 352, distance: 126.3
click at [43, 352] on div "Created by potrace 1.15, written by Peter Selinger 2001-2017 Created by potrace…" at bounding box center [752, 350] width 1505 height 700
